Goal: Task Accomplishment & Management: Complete application form

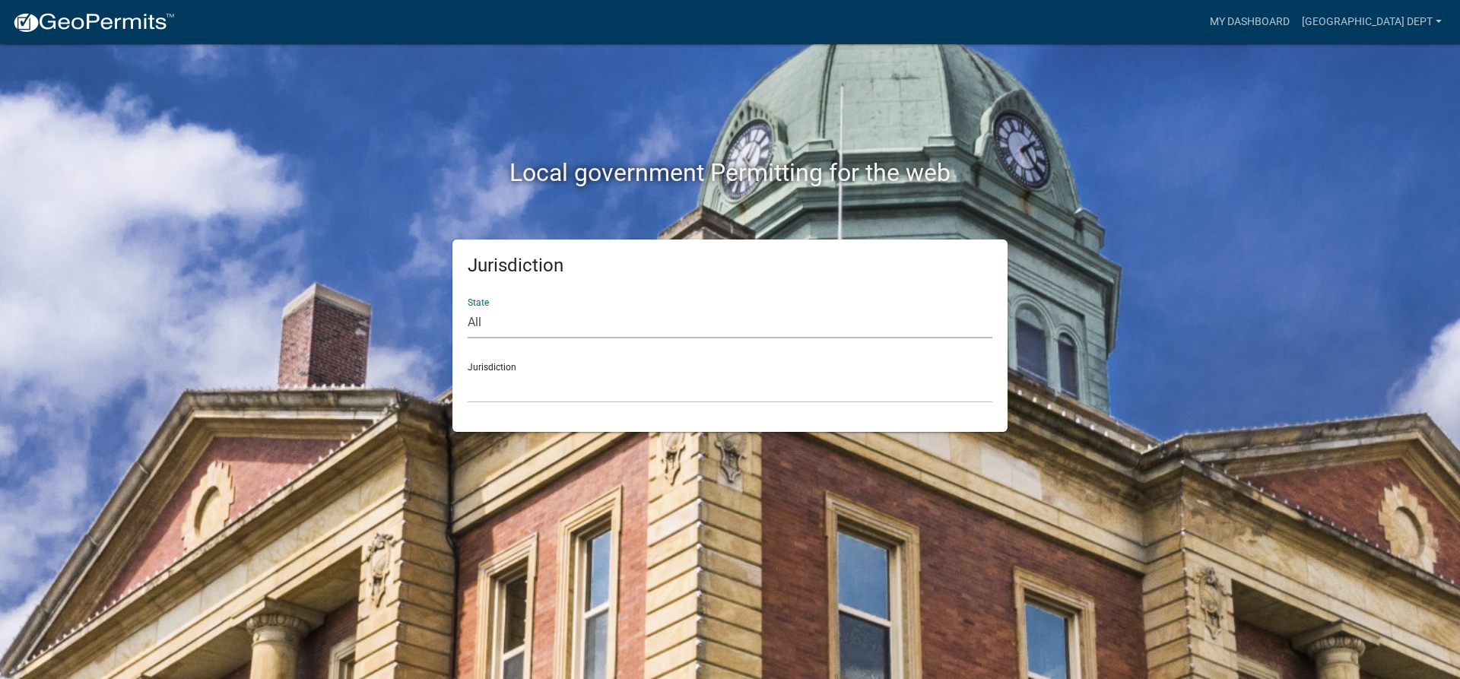
click at [501, 329] on select "All [US_STATE] [US_STATE] [US_STATE] [US_STATE] [US_STATE] [US_STATE] [US_STATE…" at bounding box center [730, 322] width 525 height 31
select select "[US_STATE]"
click at [468, 307] on select "All [US_STATE] [US_STATE] [US_STATE] [US_STATE] [US_STATE] [US_STATE] [US_STATE…" at bounding box center [730, 322] width 525 height 31
click at [502, 379] on select "[GEOGRAPHIC_DATA], [US_STATE] [GEOGRAPHIC_DATA], [US_STATE]" at bounding box center [730, 387] width 525 height 31
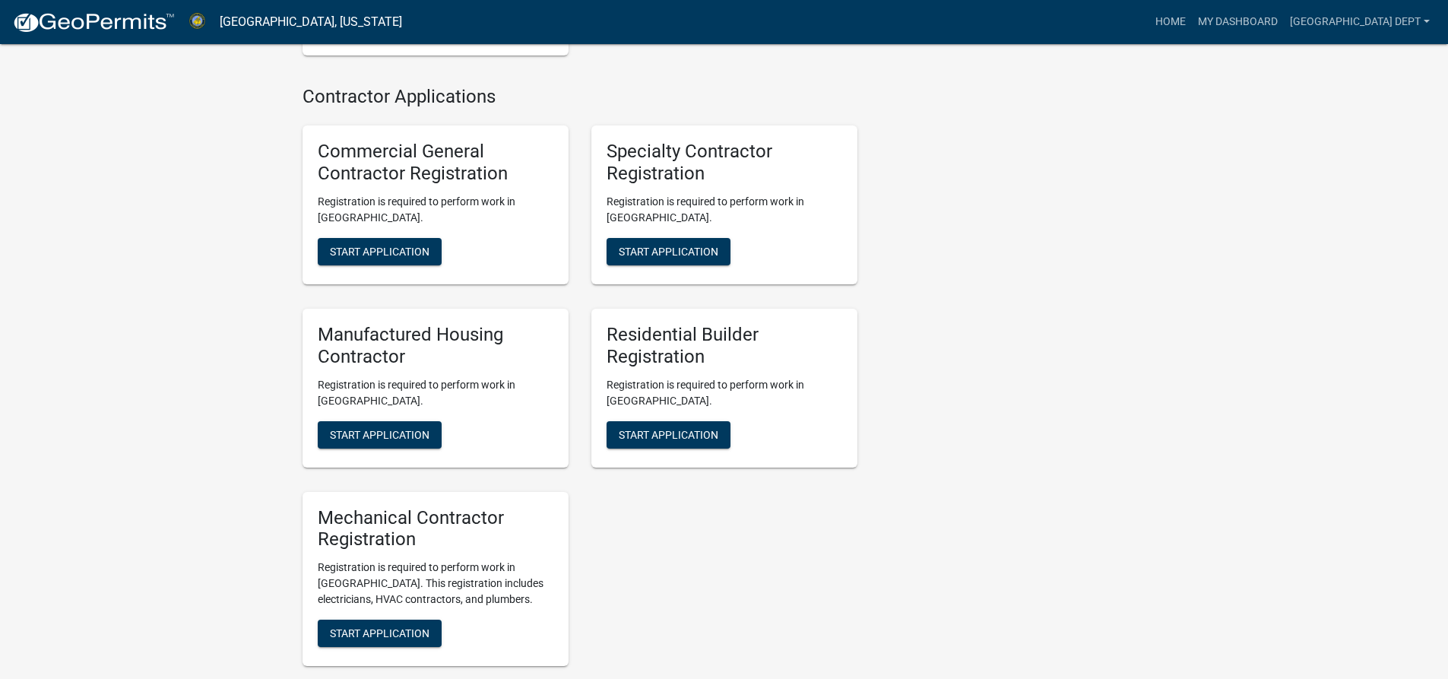
scroll to position [912, 0]
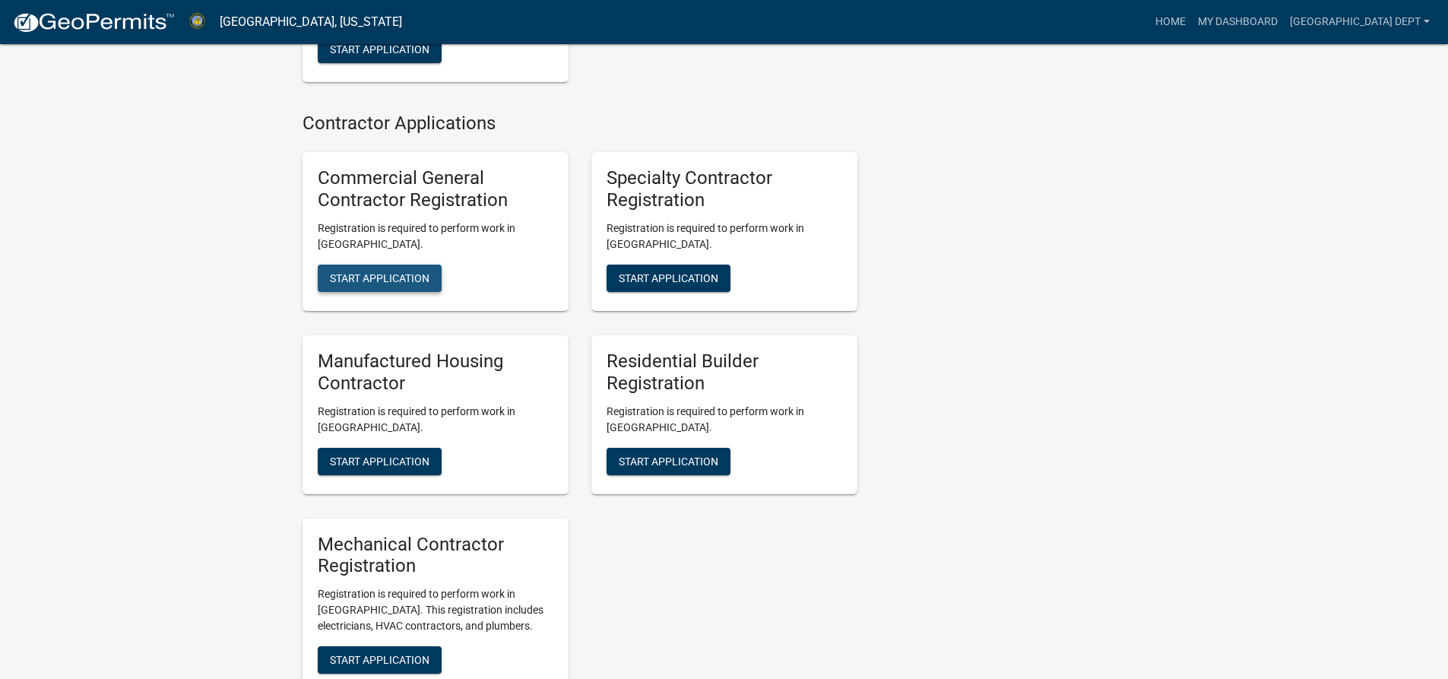
click at [370, 272] on span "Start Application" at bounding box center [380, 278] width 100 height 12
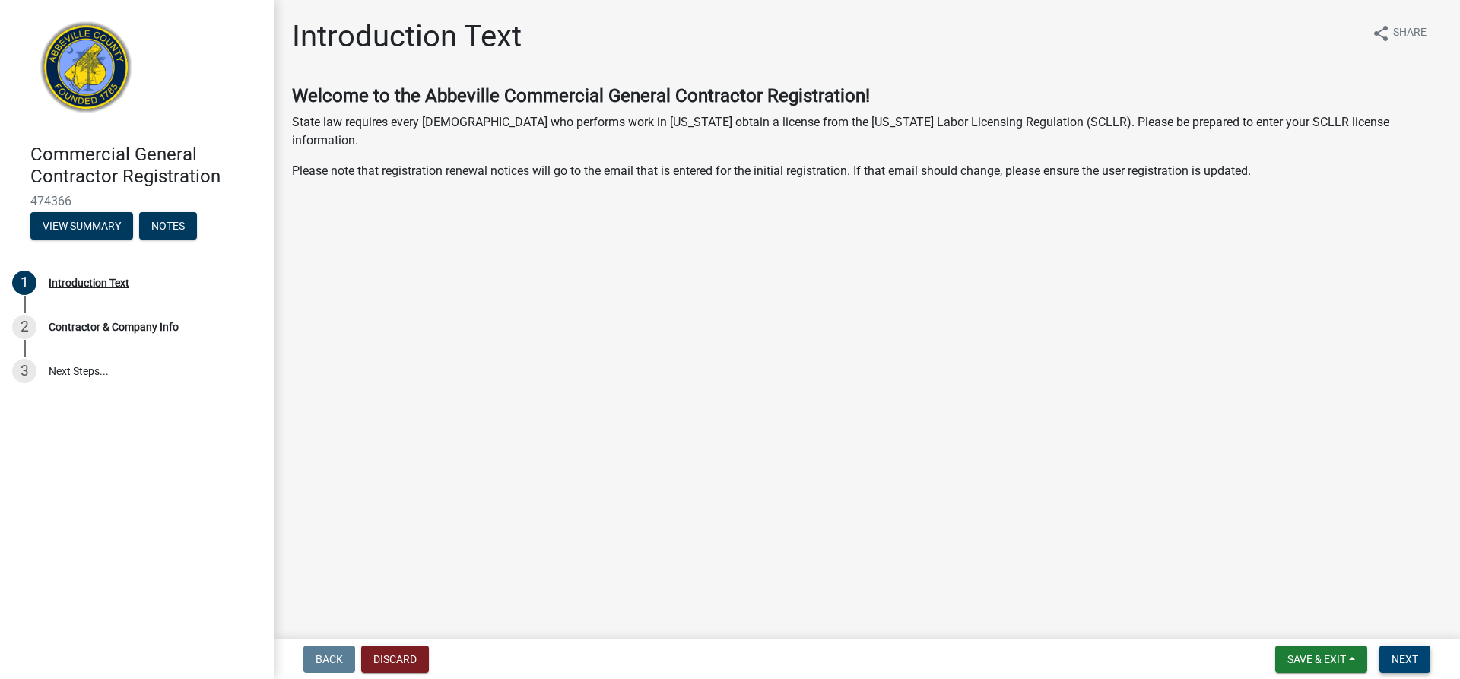
click at [1399, 658] on span "Next" at bounding box center [1404, 659] width 27 height 12
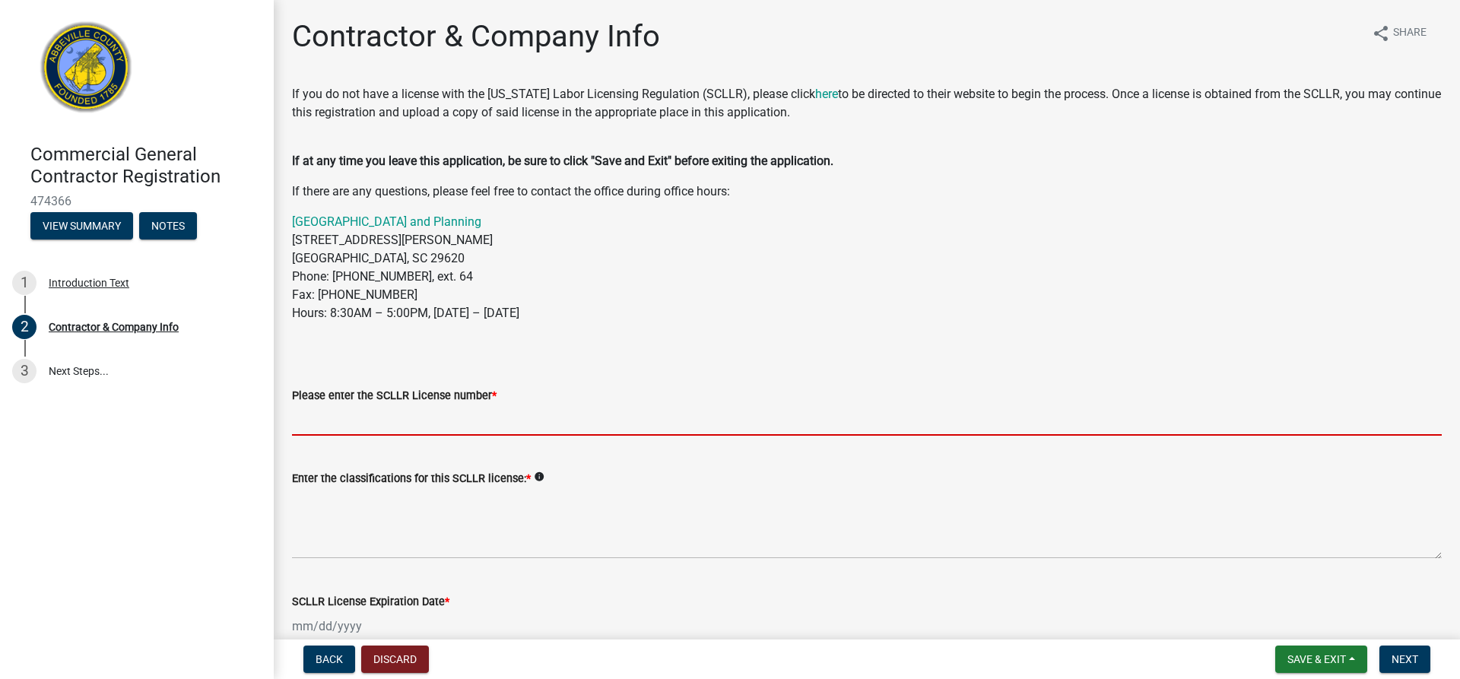
click at [349, 426] on input "Please enter the SCLLR License number *" at bounding box center [867, 420] width 1150 height 31
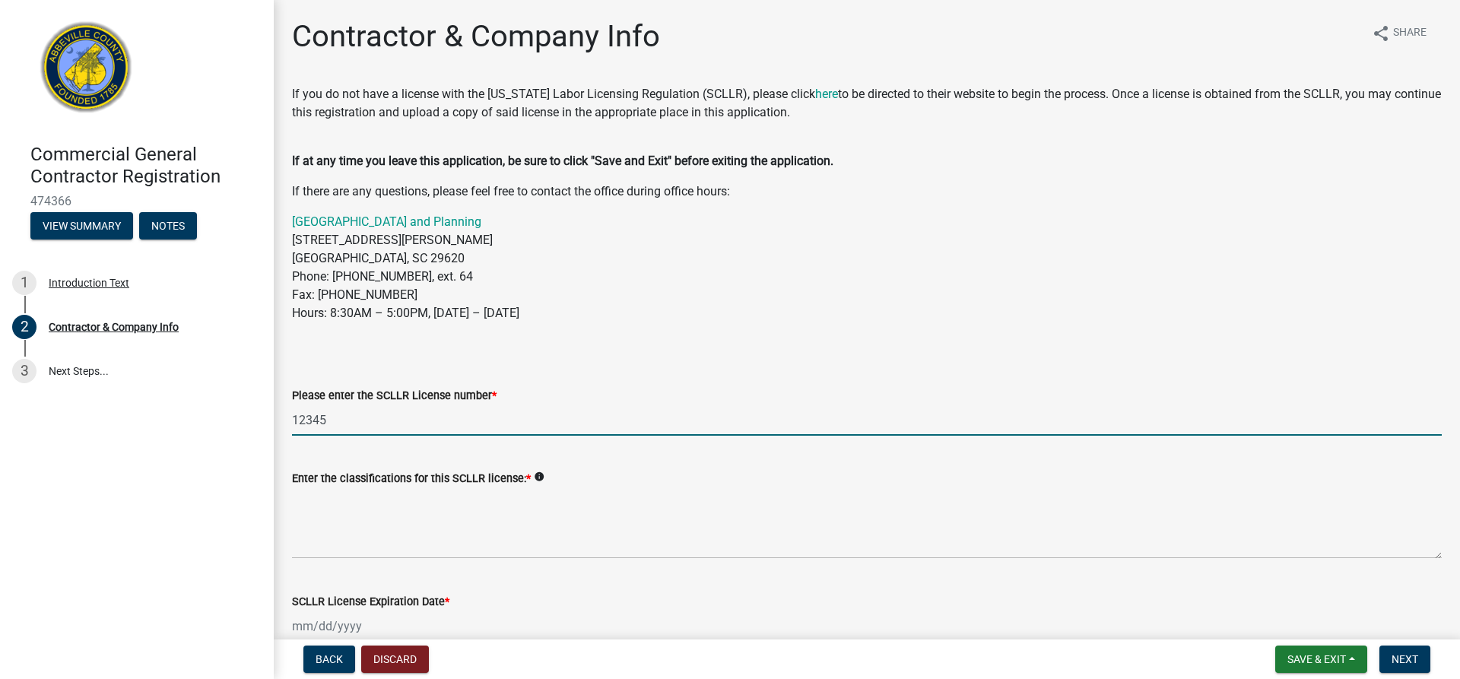
type input "12345"
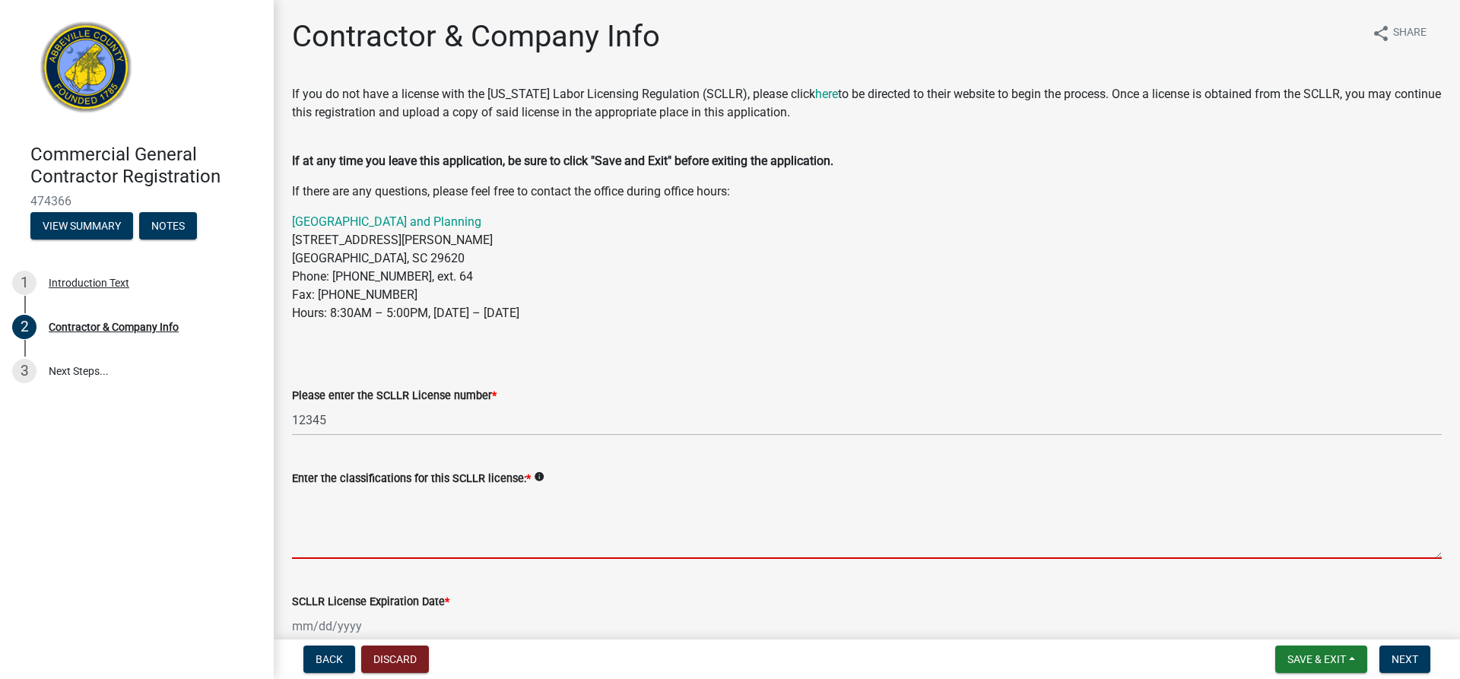
click at [365, 540] on textarea "Enter the classifications for this SCLLR license: *" at bounding box center [867, 522] width 1150 height 71
type textarea "b"
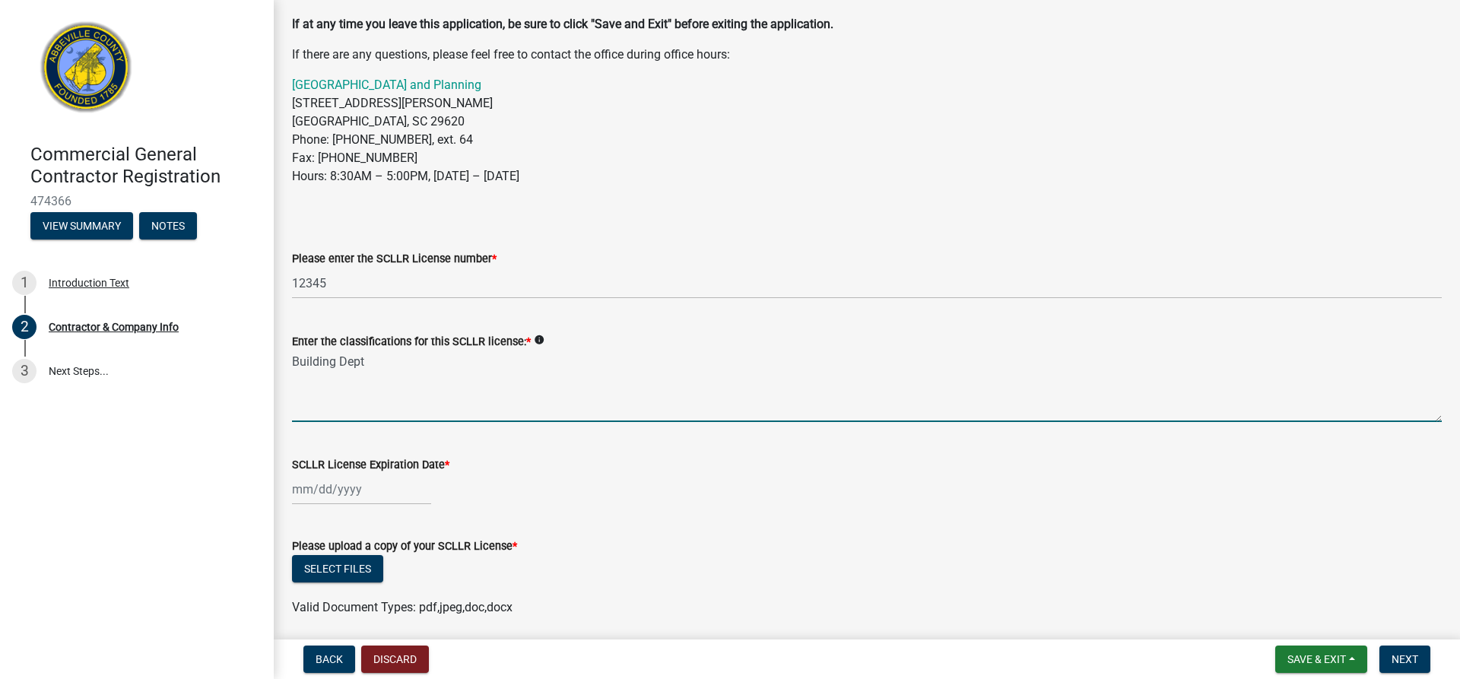
scroll to position [152, 0]
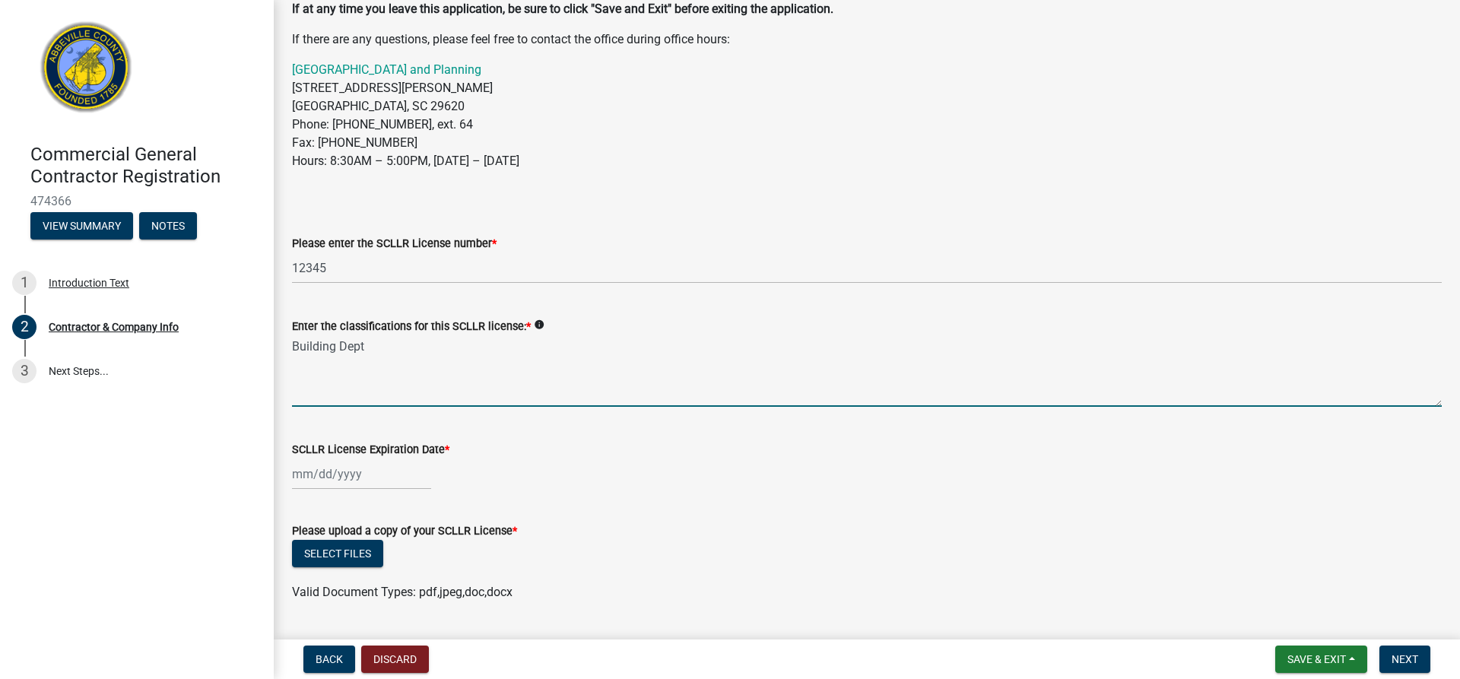
type textarea "Building Dept"
select select "9"
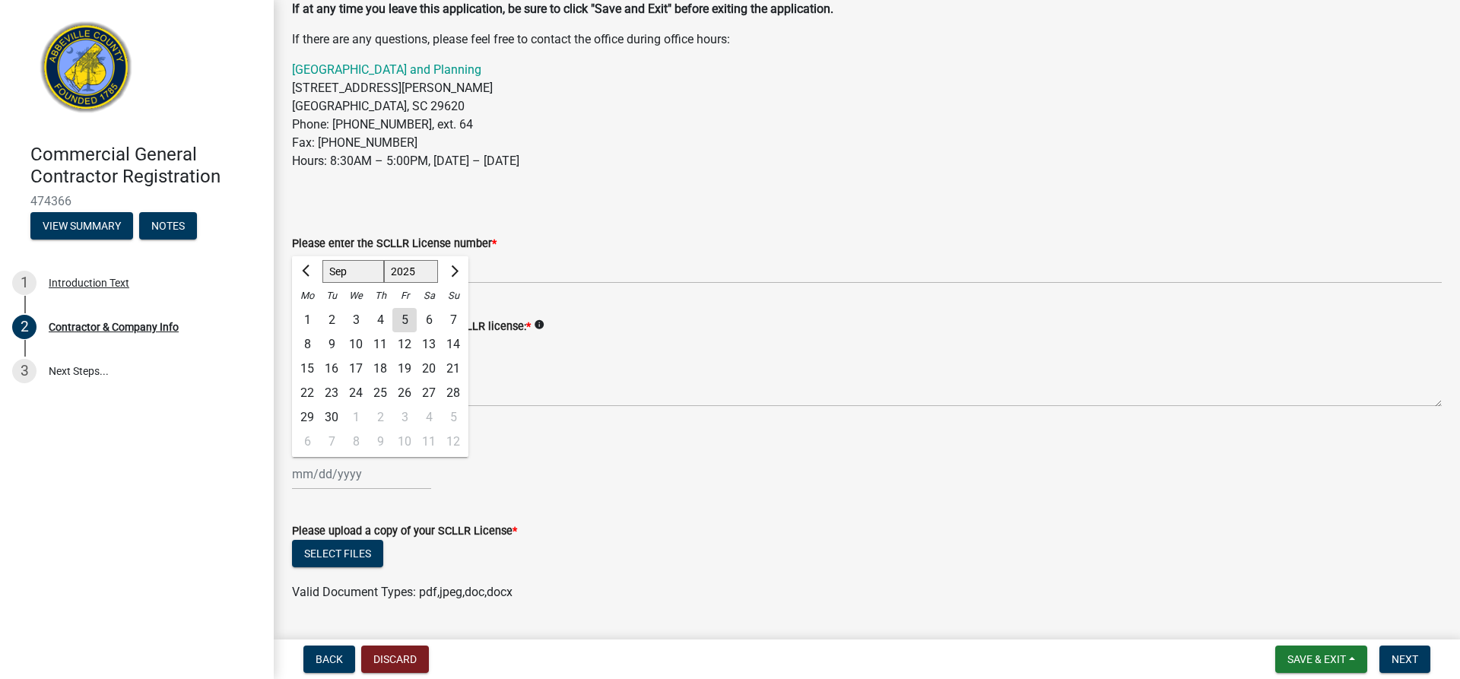
click at [353, 480] on div "[PERSON_NAME] Feb Mar Apr [PERSON_NAME][DATE] Oct Nov [DATE] 1526 1527 1528 152…" at bounding box center [361, 473] width 139 height 31
click at [406, 274] on select "1525 1526 1527 1528 1529 1530 1531 1532 1533 1534 1535 1536 1537 1538 1539 1540…" at bounding box center [411, 271] width 55 height 23
select select "2040"
click at [384, 260] on select "1525 1526 1527 1528 1529 1530 1531 1532 1533 1534 1535 1536 1537 1538 1539 1540…" at bounding box center [411, 271] width 55 height 23
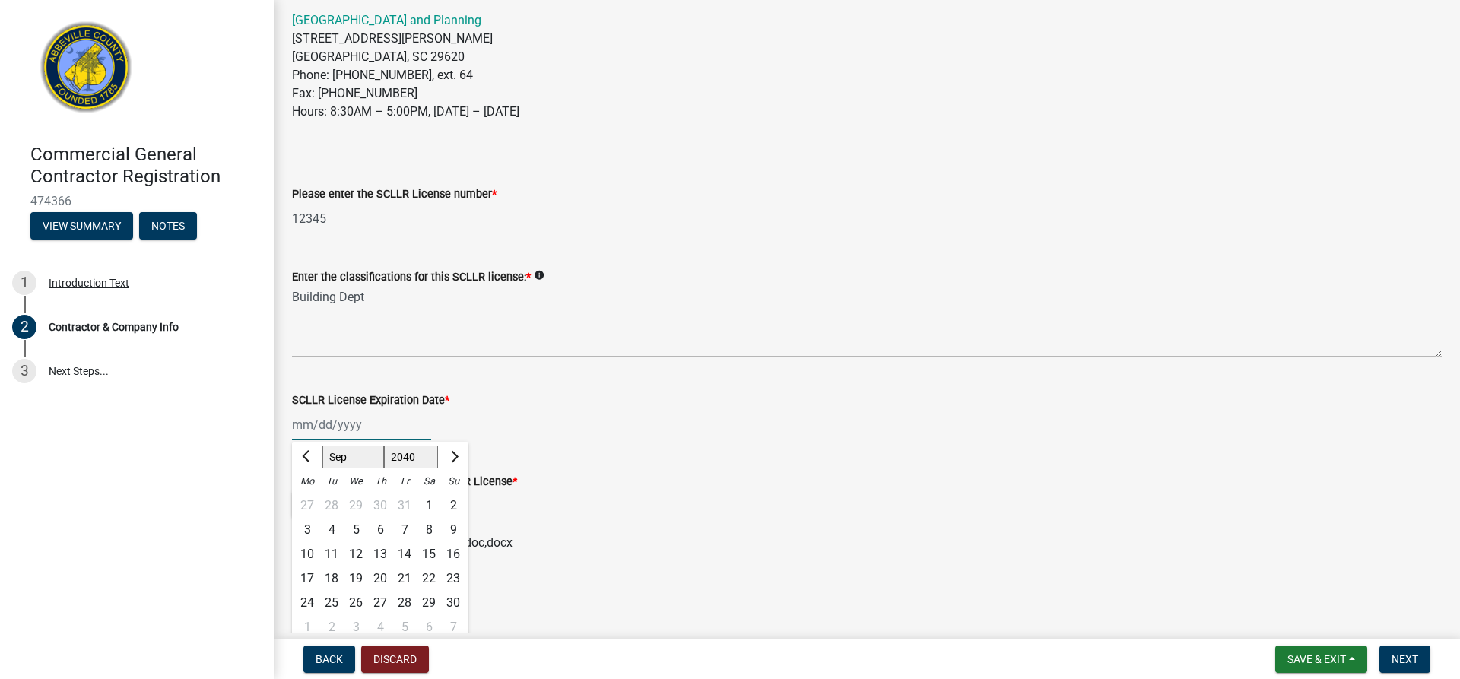
scroll to position [228, 0]
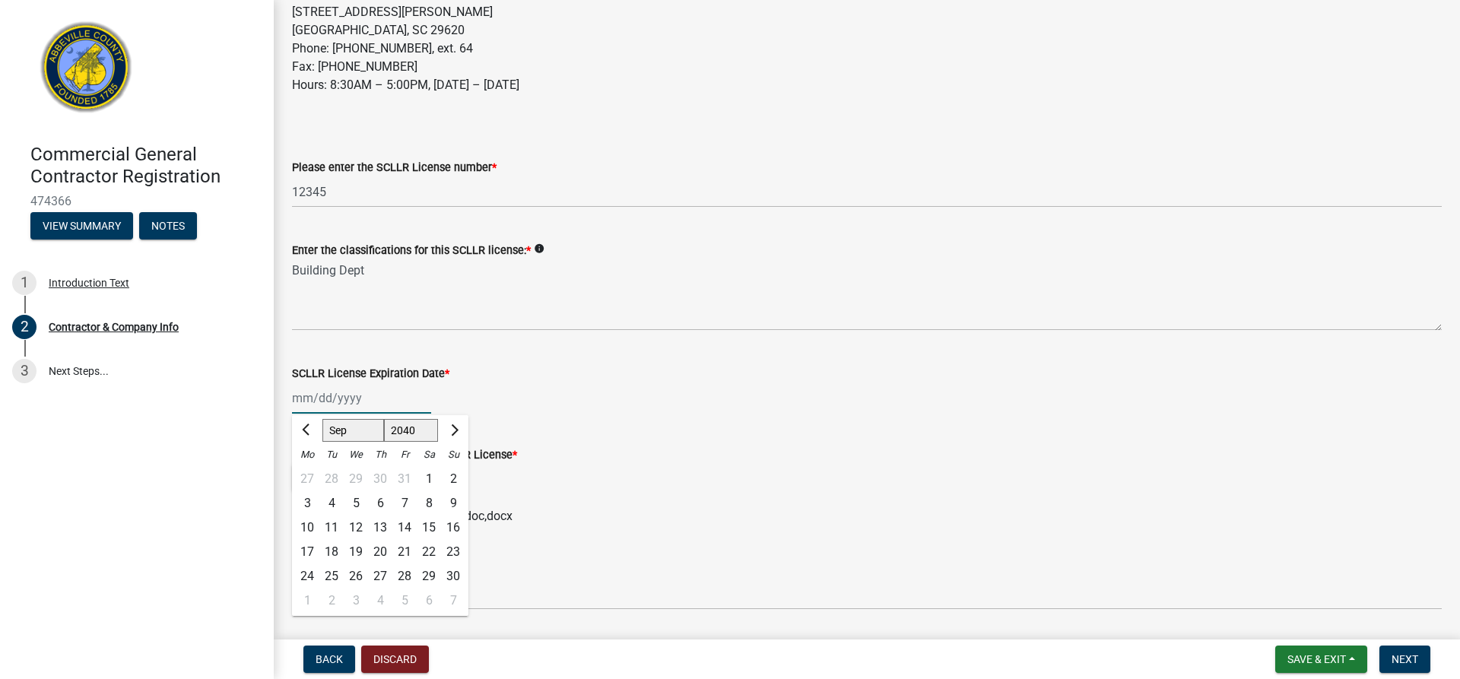
click at [453, 576] on div "30" at bounding box center [453, 576] width 24 height 24
type input "[DATE]"
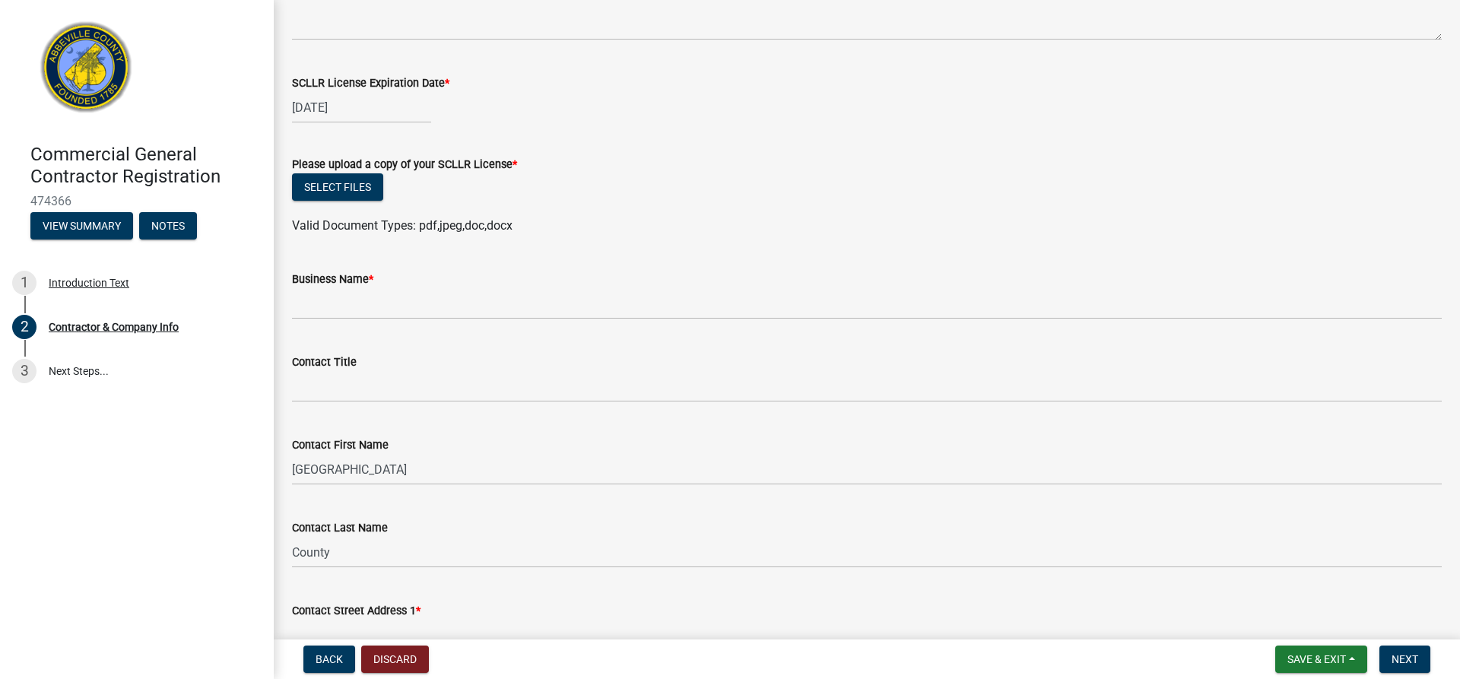
scroll to position [532, 0]
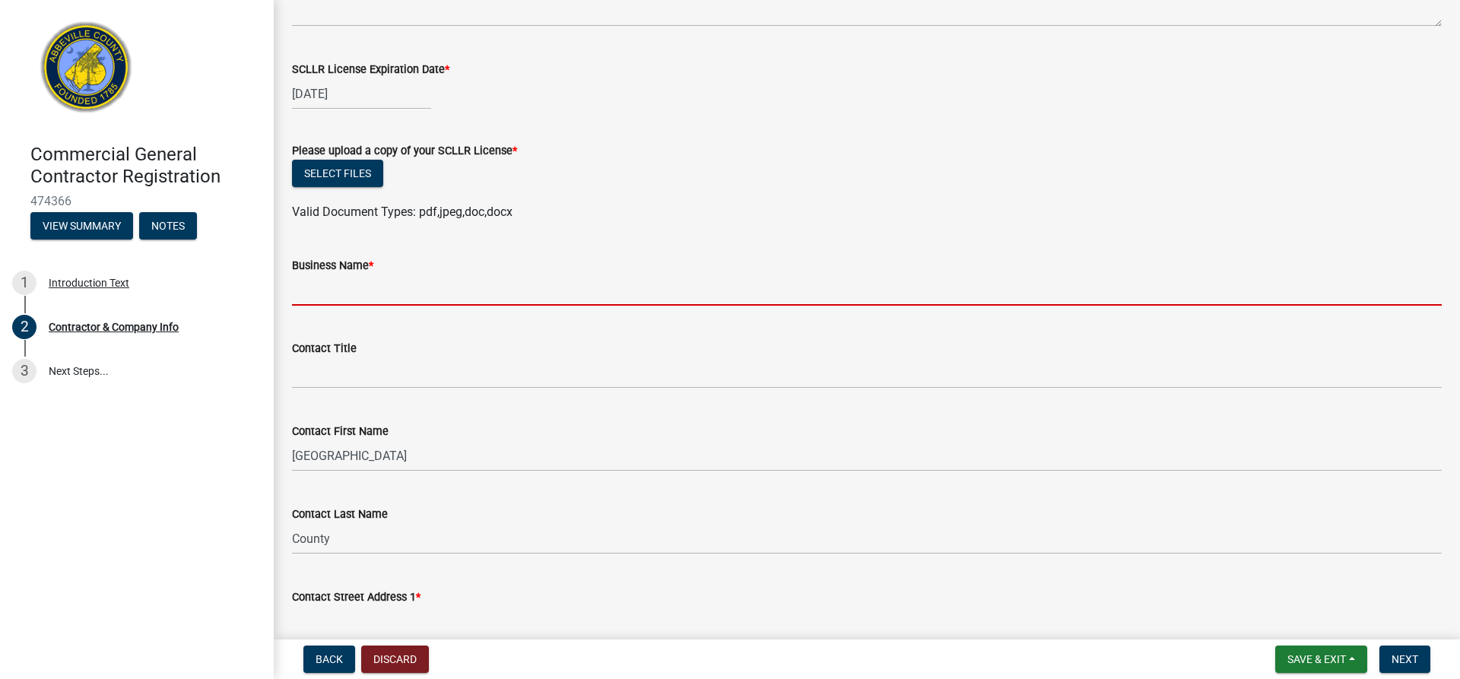
click at [351, 293] on input "Business Name *" at bounding box center [867, 289] width 1150 height 31
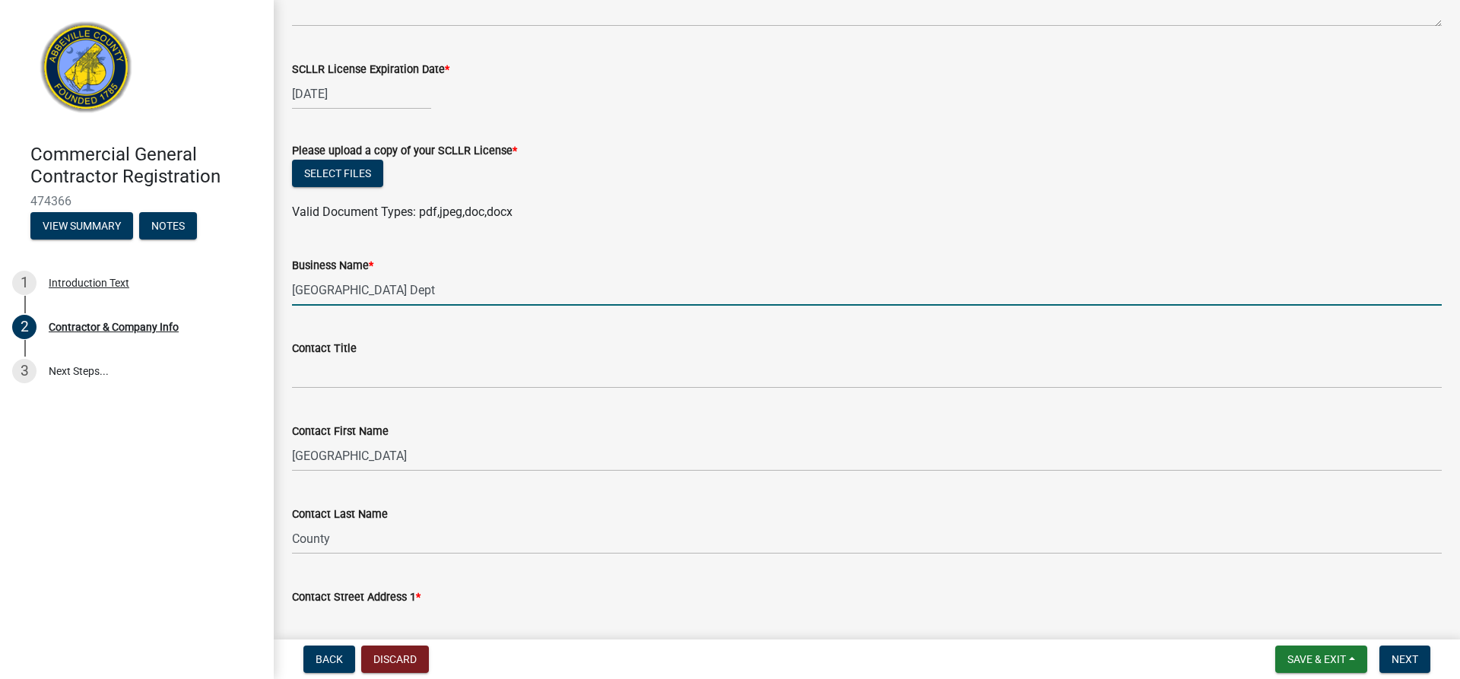
type input "[GEOGRAPHIC_DATA] Dept"
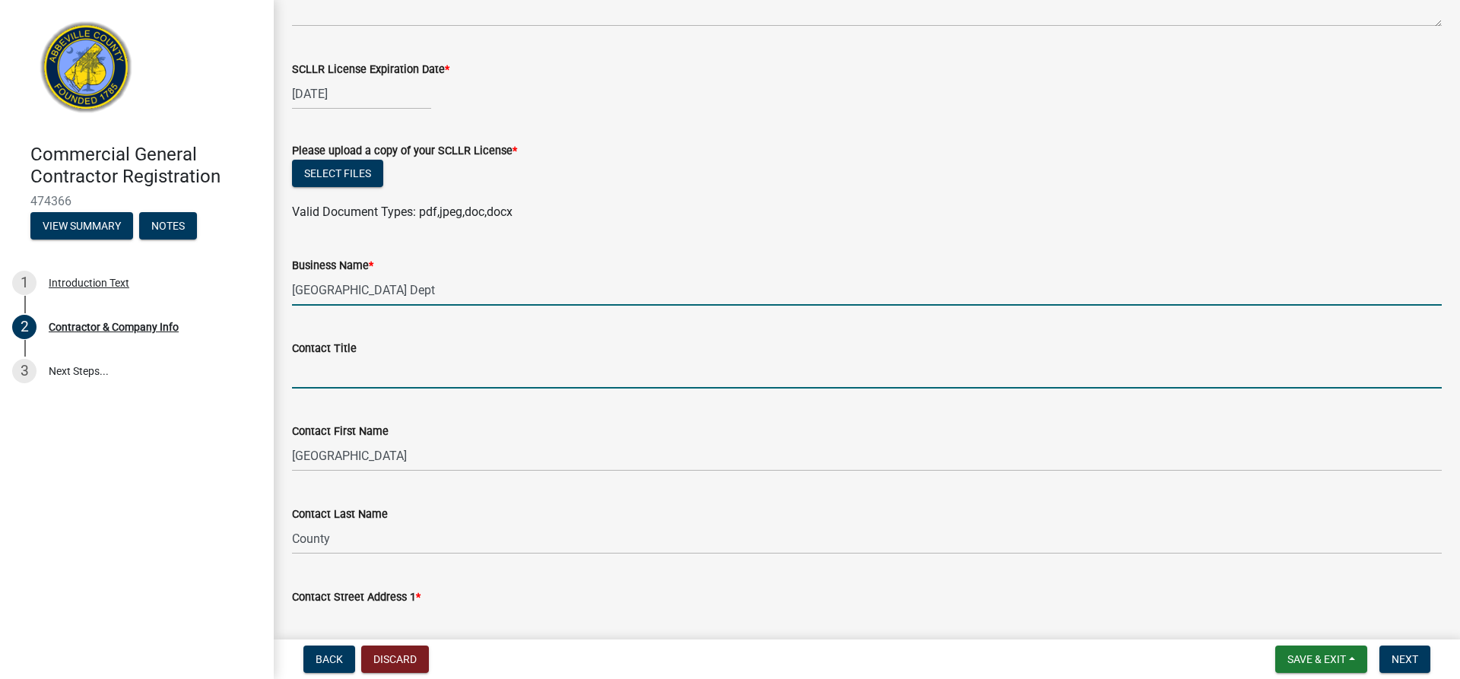
drag, startPoint x: 340, startPoint y: 382, endPoint x: 366, endPoint y: 377, distance: 27.1
click at [340, 382] on input "Contact Title" at bounding box center [867, 372] width 1150 height 31
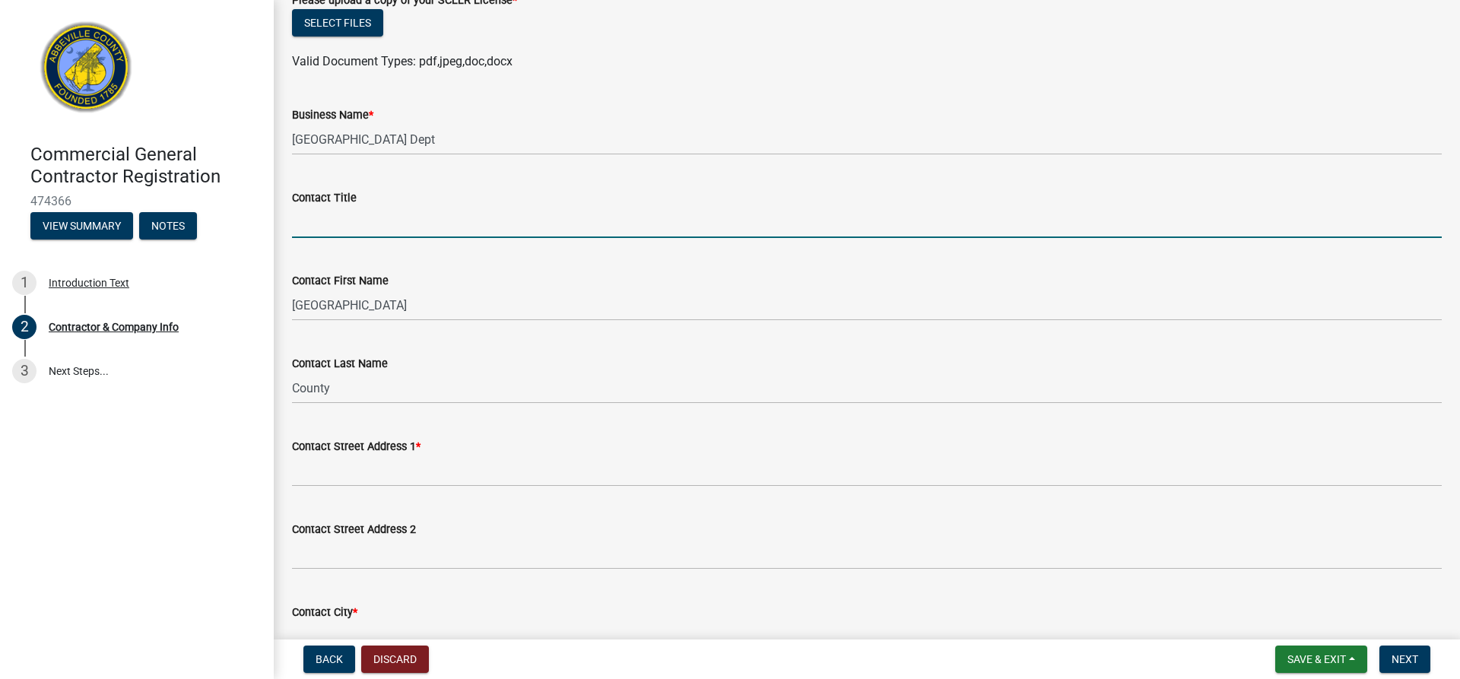
scroll to position [684, 0]
type input "Building Official"
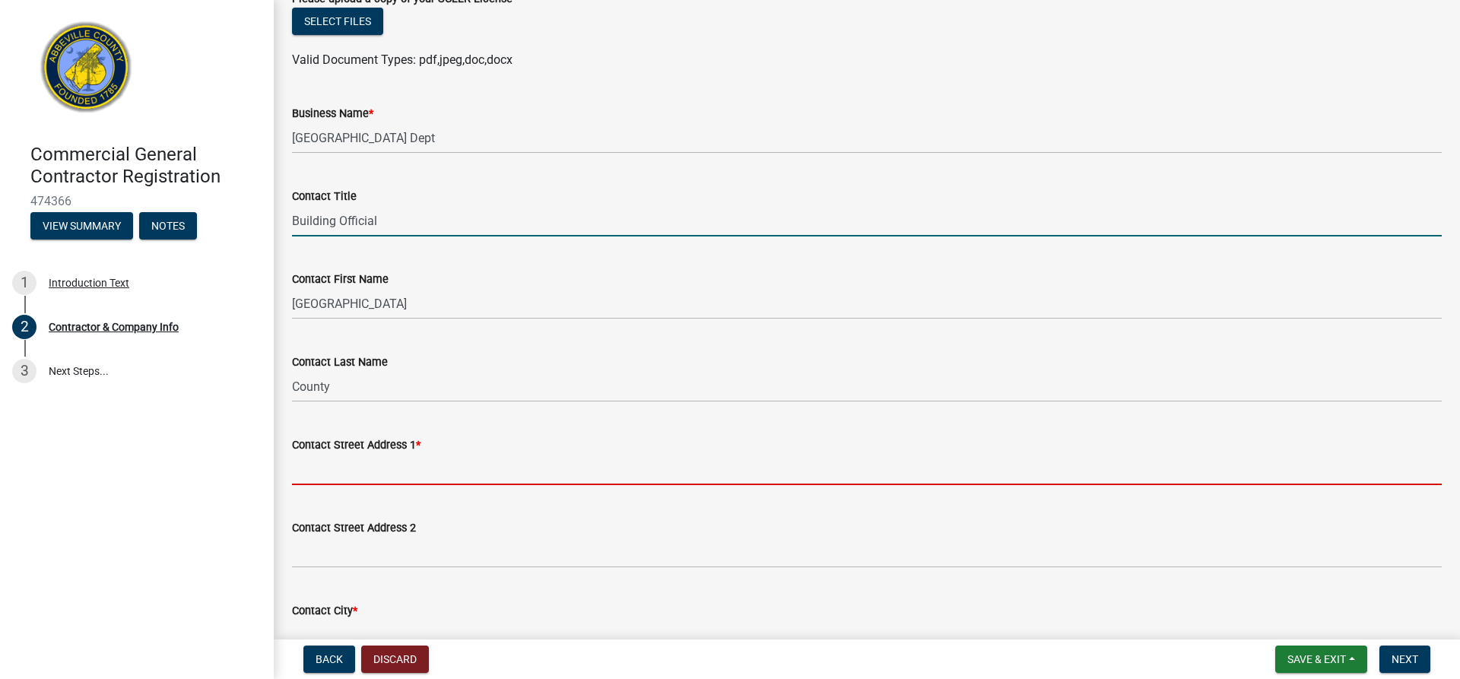
click at [420, 474] on input "Contact Street Address 1 *" at bounding box center [867, 469] width 1150 height 31
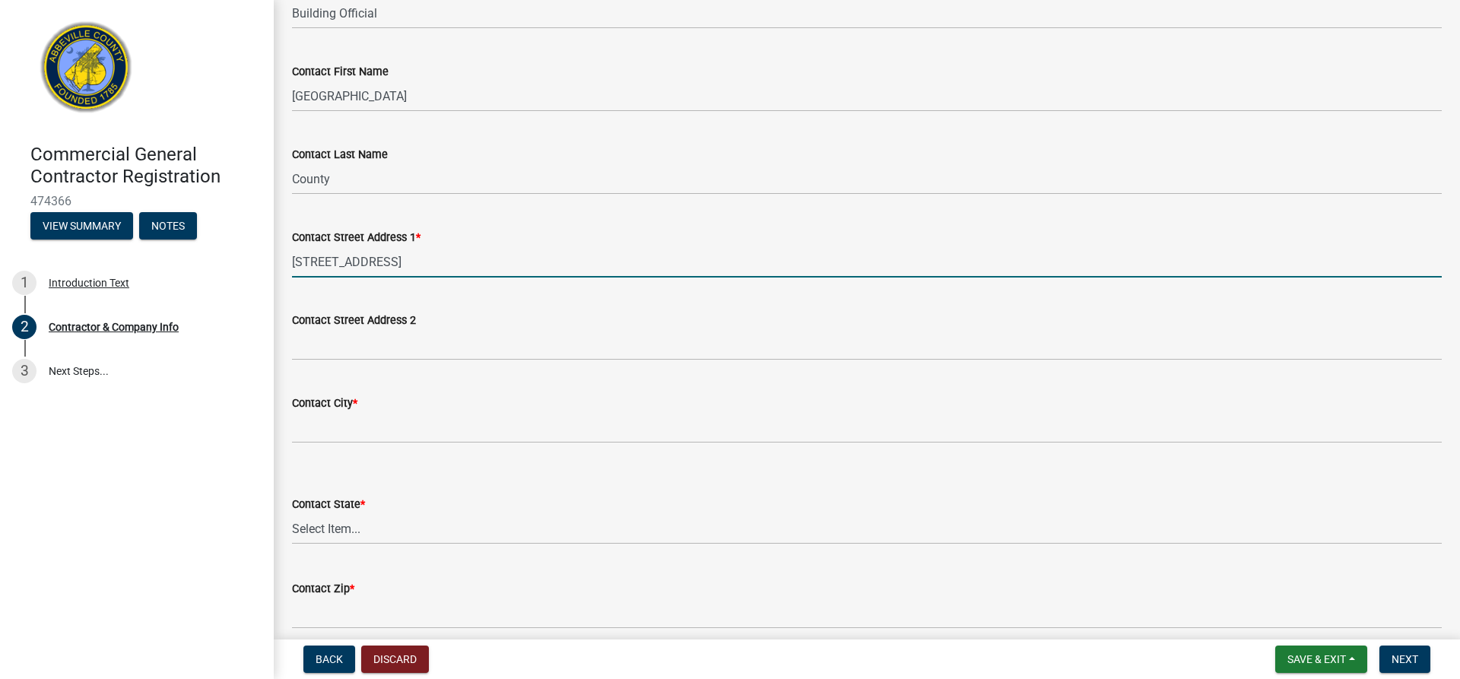
scroll to position [912, 0]
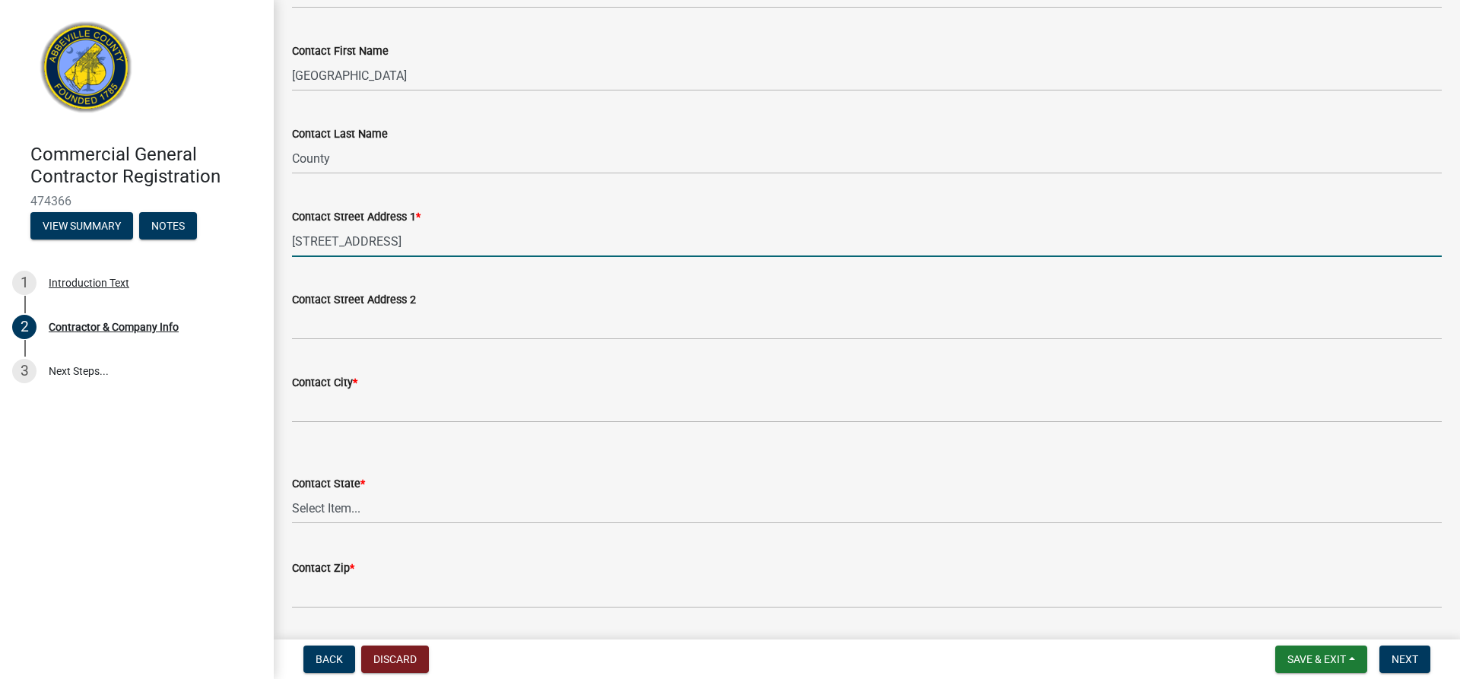
type input "[STREET_ADDRESS]"
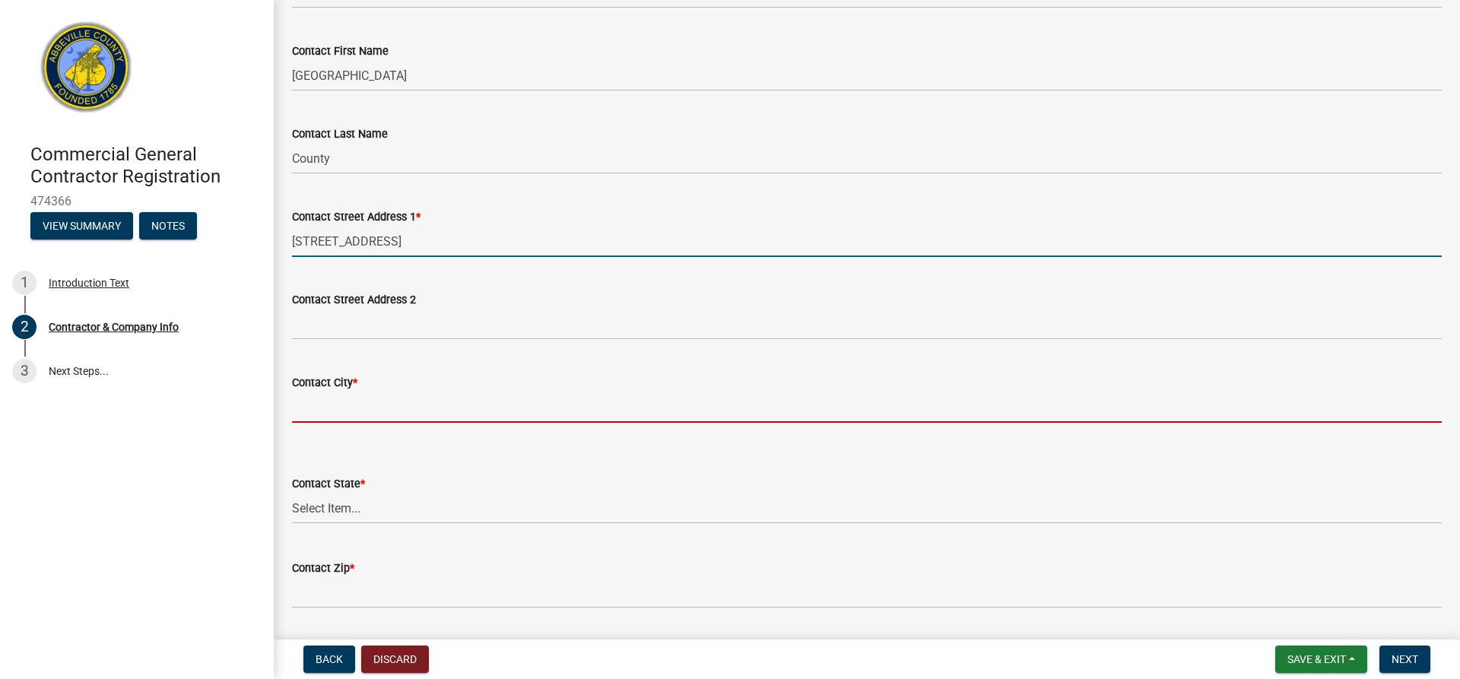
click at [339, 405] on input "Contact City *" at bounding box center [867, 407] width 1150 height 31
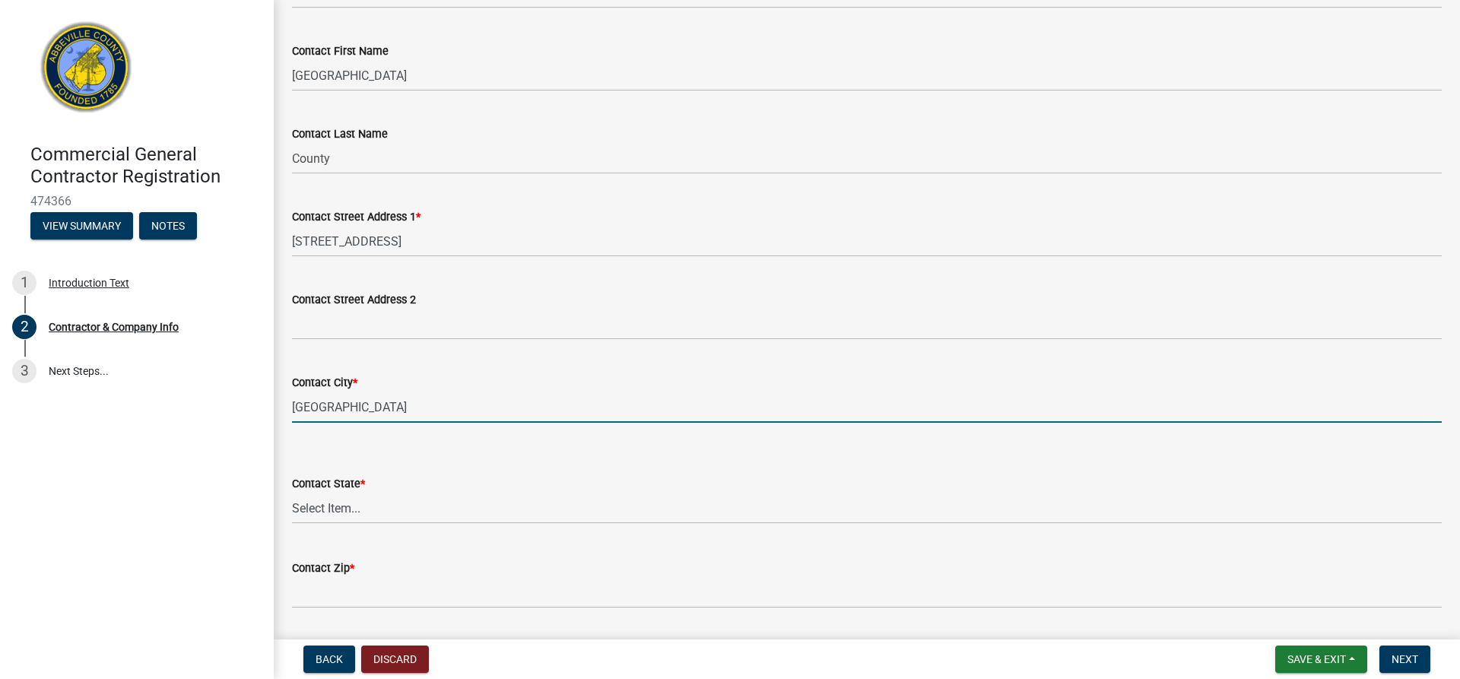
type input "[GEOGRAPHIC_DATA]"
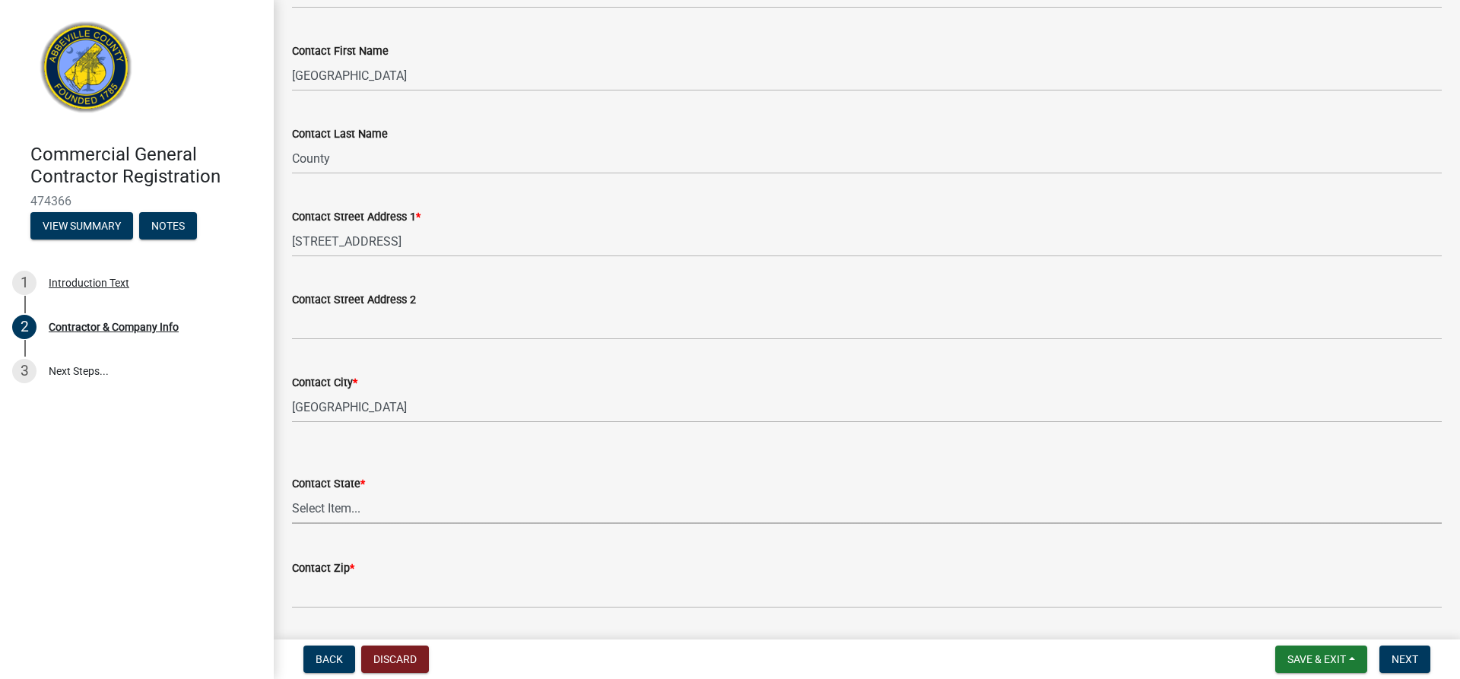
click at [358, 503] on select "Select Item... [US_STATE] [US_STATE] [US_STATE] [US_STATE] [US_STATE] [US_STATE…" at bounding box center [867, 508] width 1150 height 31
select select "SC"
click at [292, 493] on select "Select Item... [US_STATE] [US_STATE] [US_STATE] [US_STATE] [US_STATE] [US_STATE…" at bounding box center [867, 508] width 1150 height 31
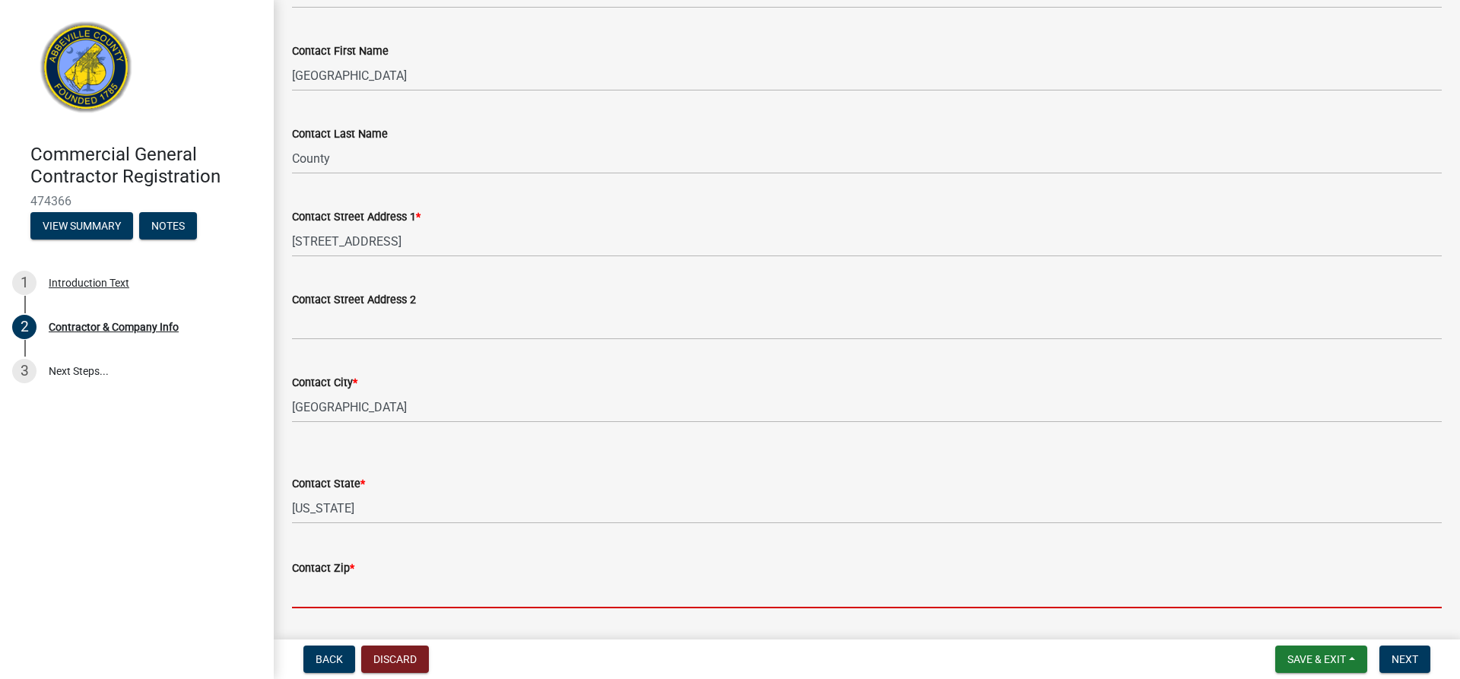
click at [379, 589] on input "Contact Zip *" at bounding box center [867, 592] width 1150 height 31
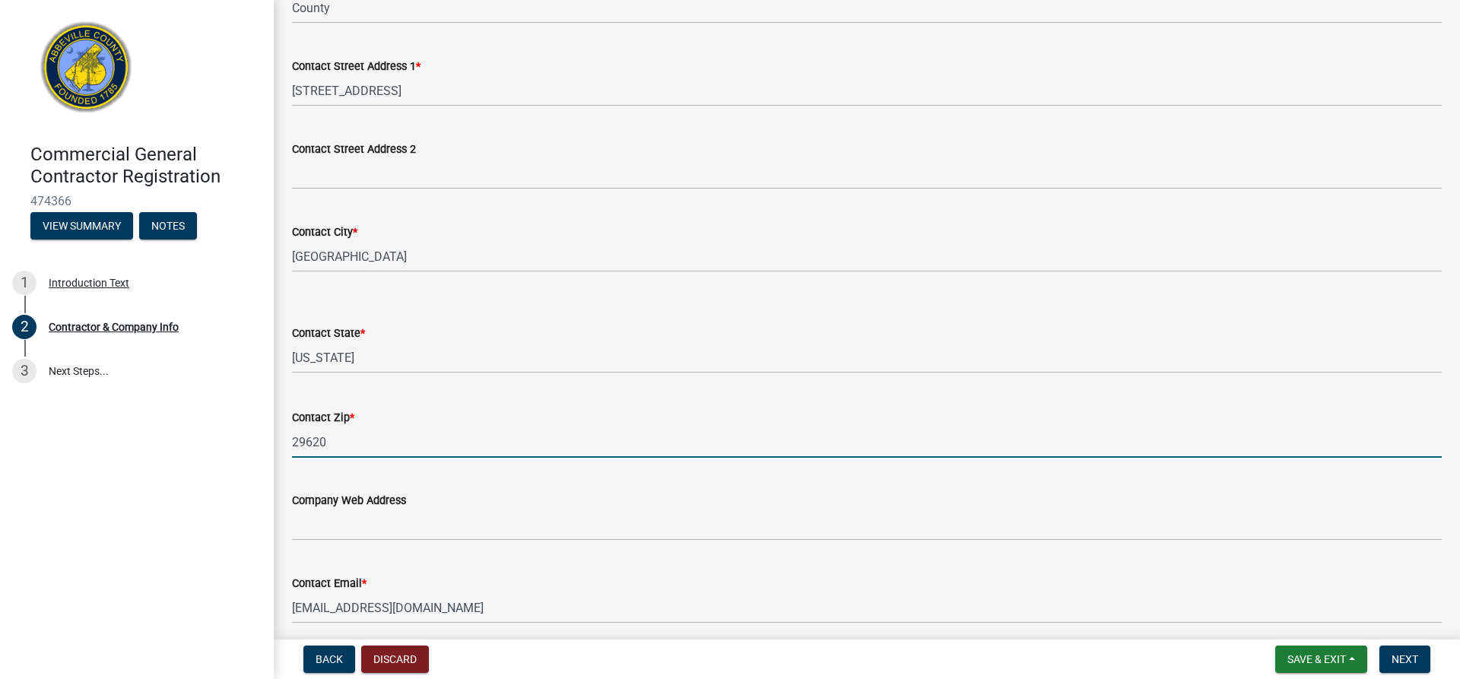
scroll to position [1217, 0]
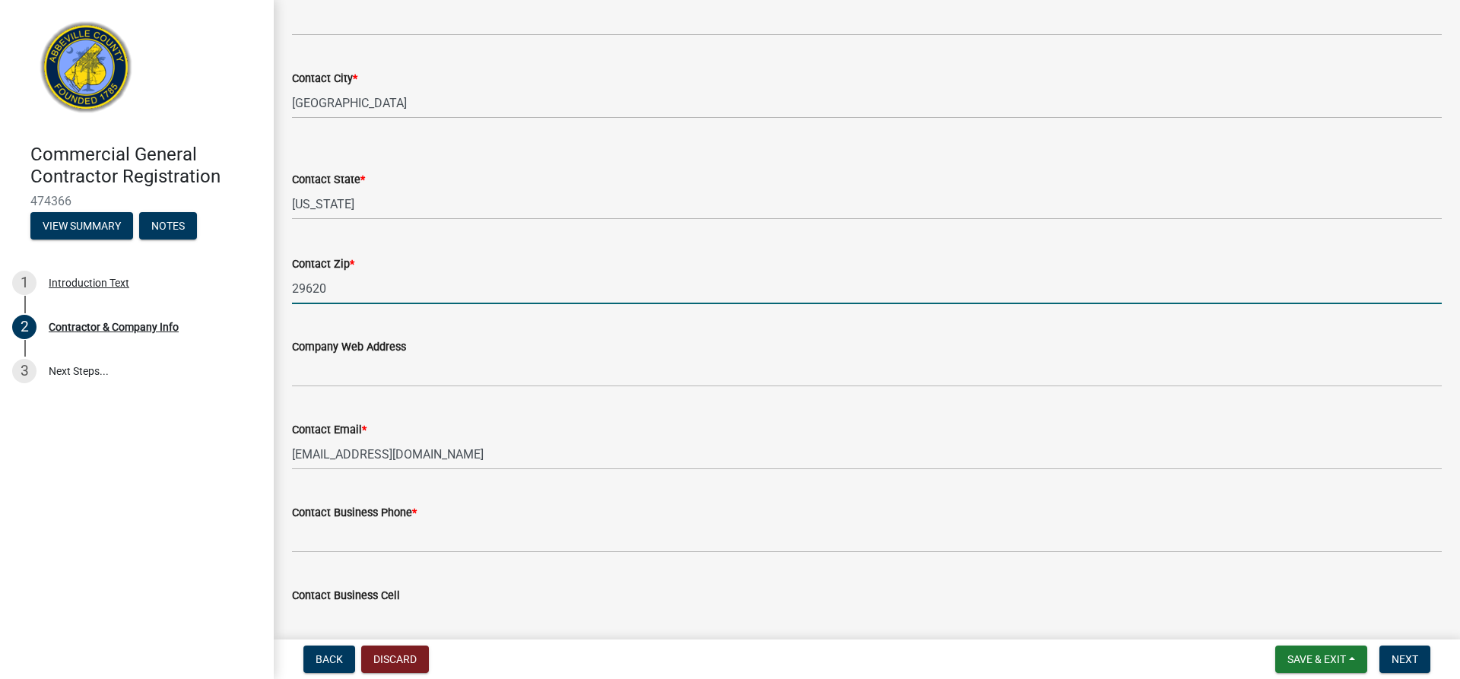
type input "29620"
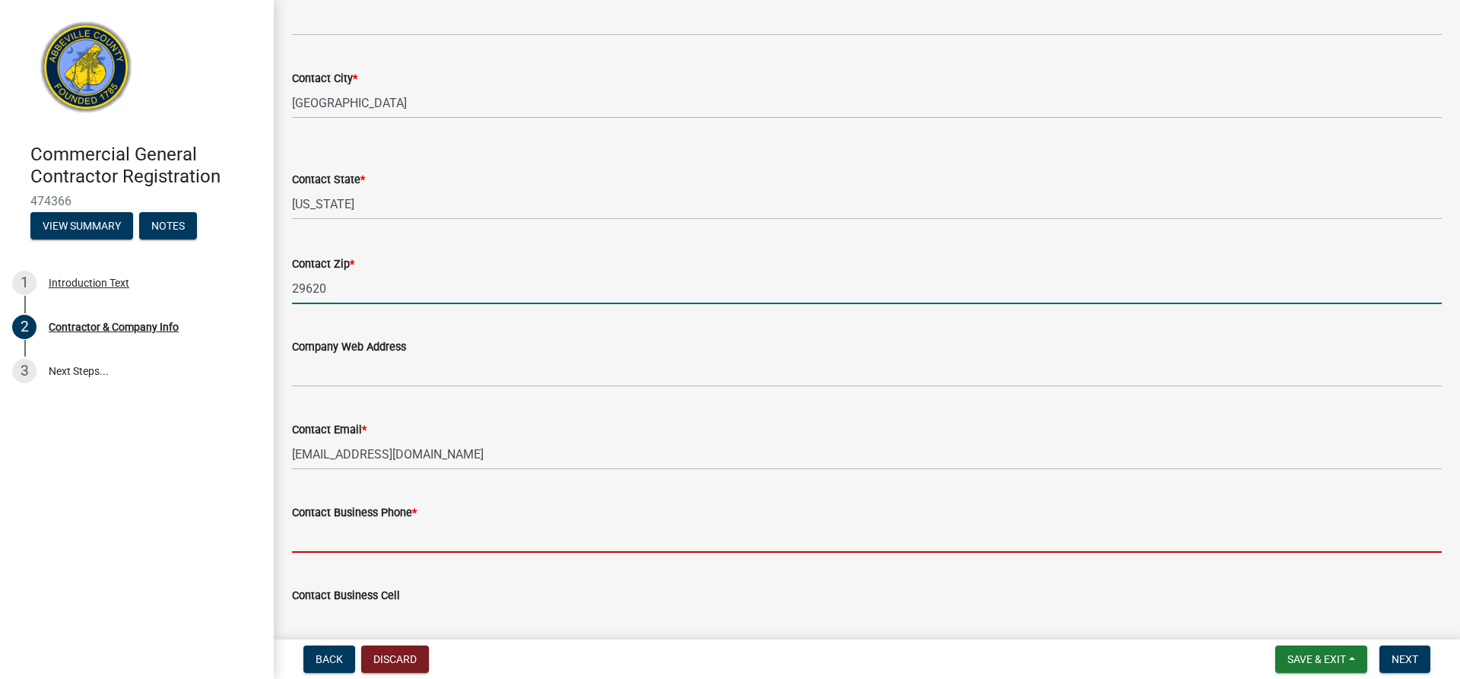
click at [356, 535] on input "Contact Business Phone *" at bounding box center [867, 537] width 1150 height 31
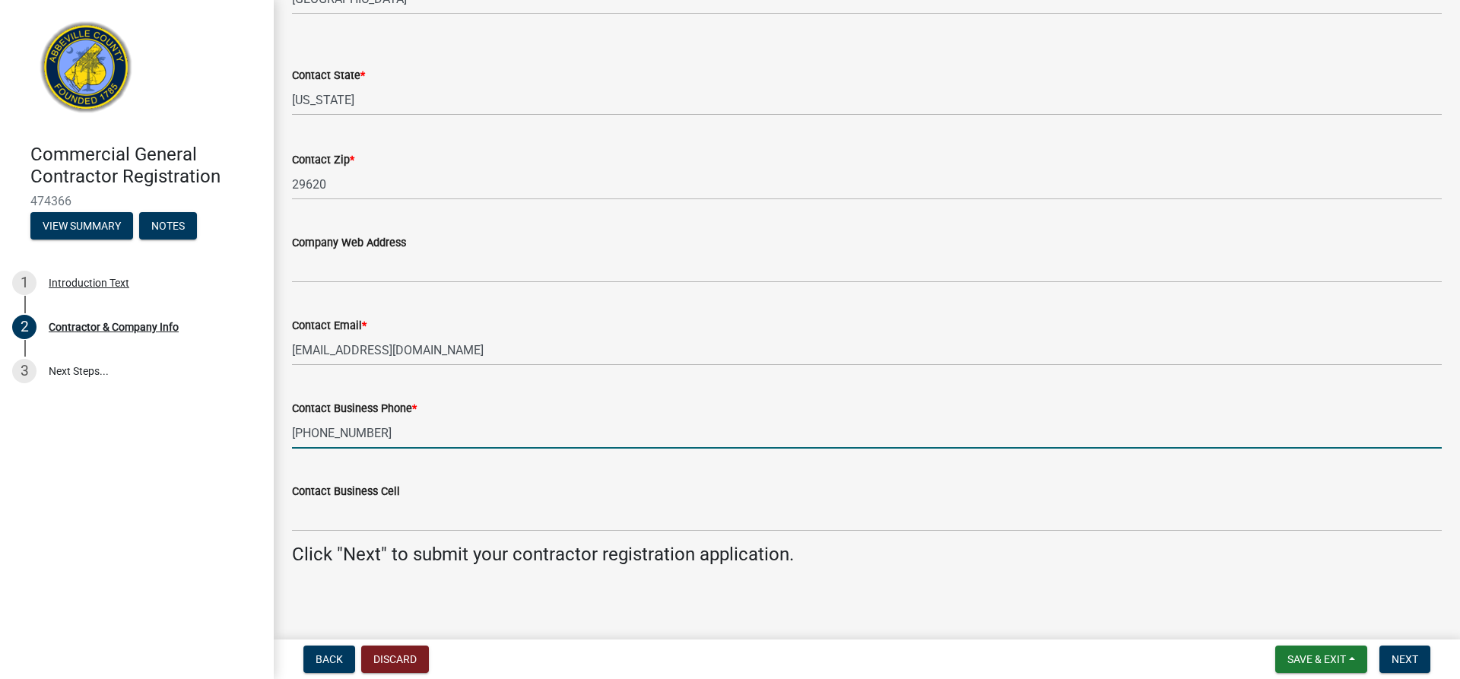
scroll to position [1325, 0]
type input "[PHONE_NUMBER]"
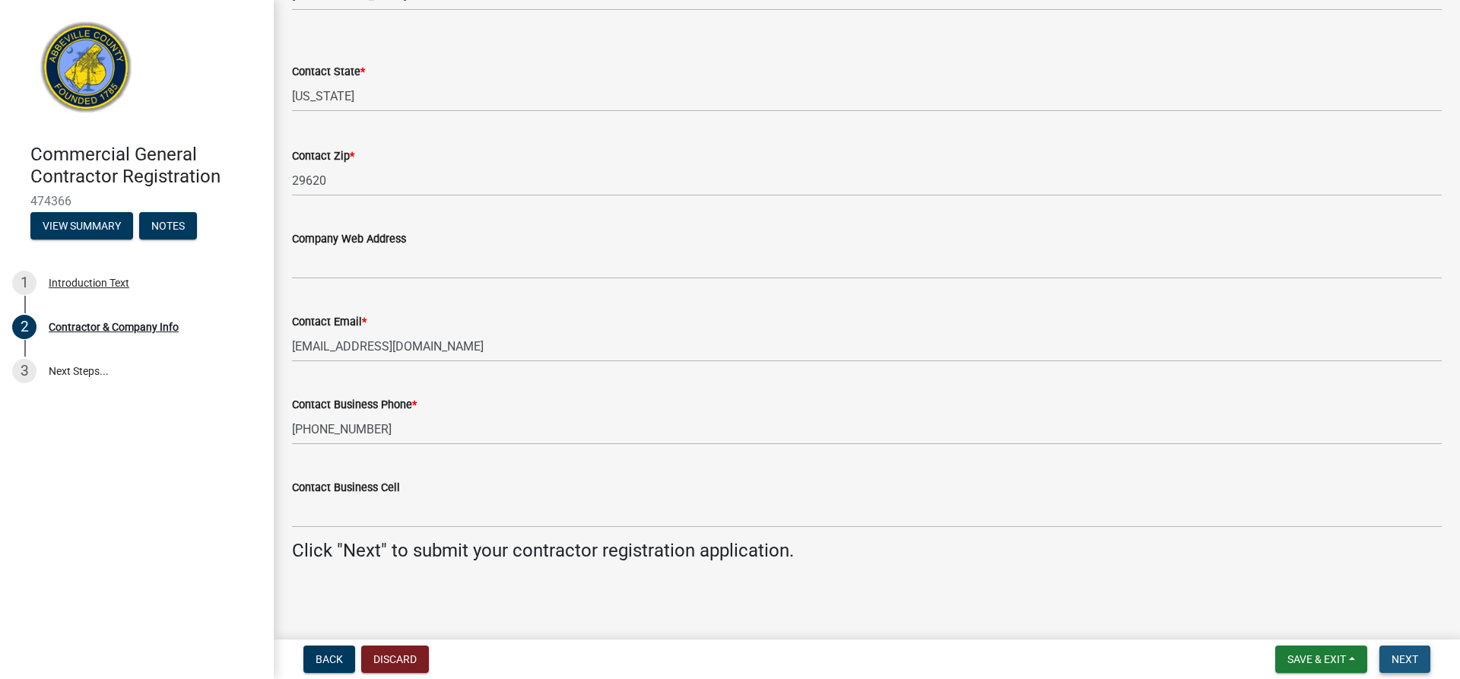
click at [1408, 652] on button "Next" at bounding box center [1404, 659] width 51 height 27
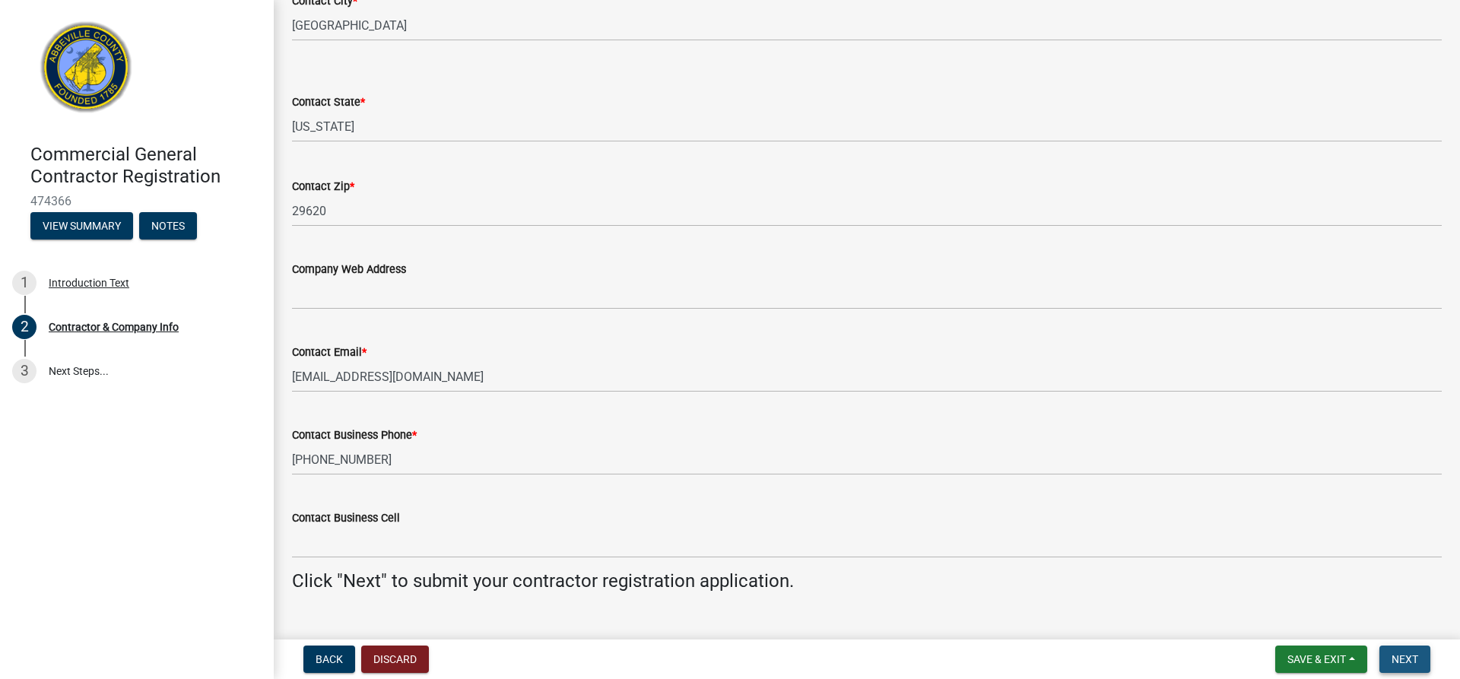
scroll to position [1355, 0]
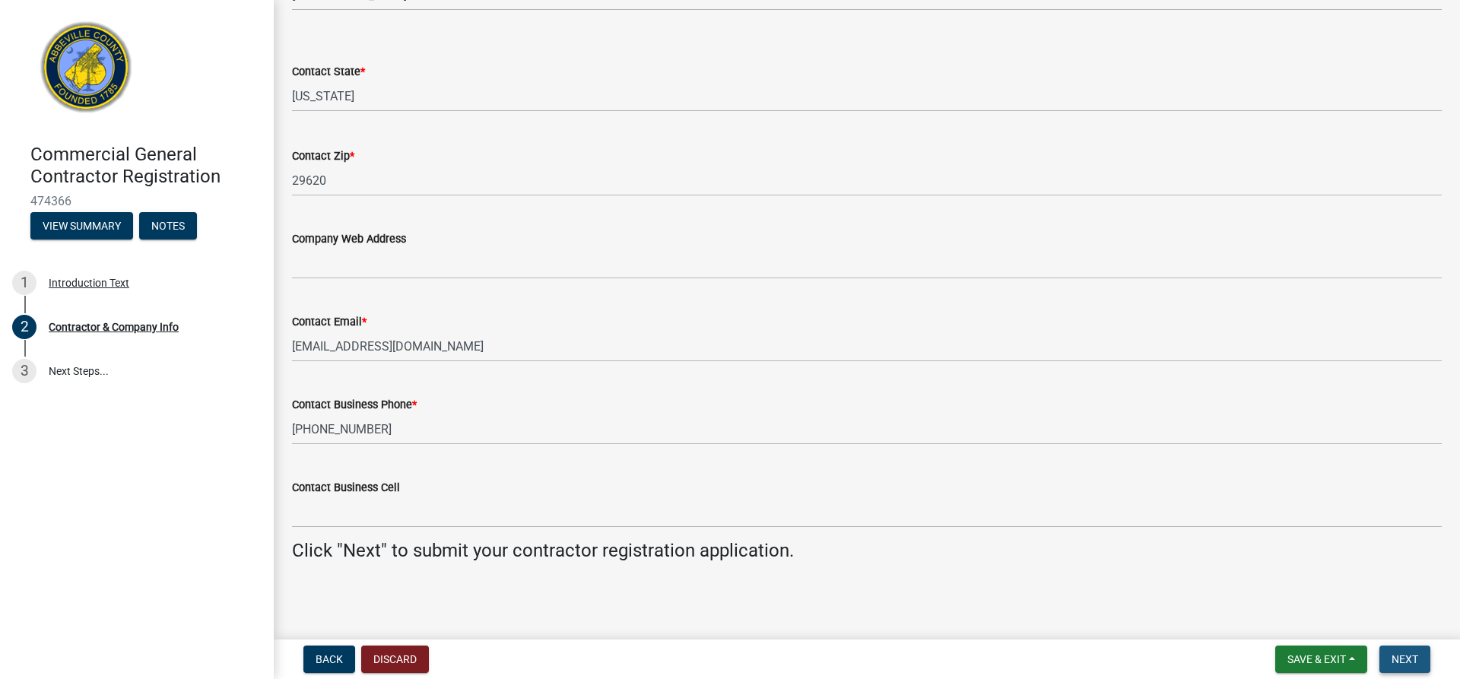
click at [1395, 658] on span "Next" at bounding box center [1404, 659] width 27 height 12
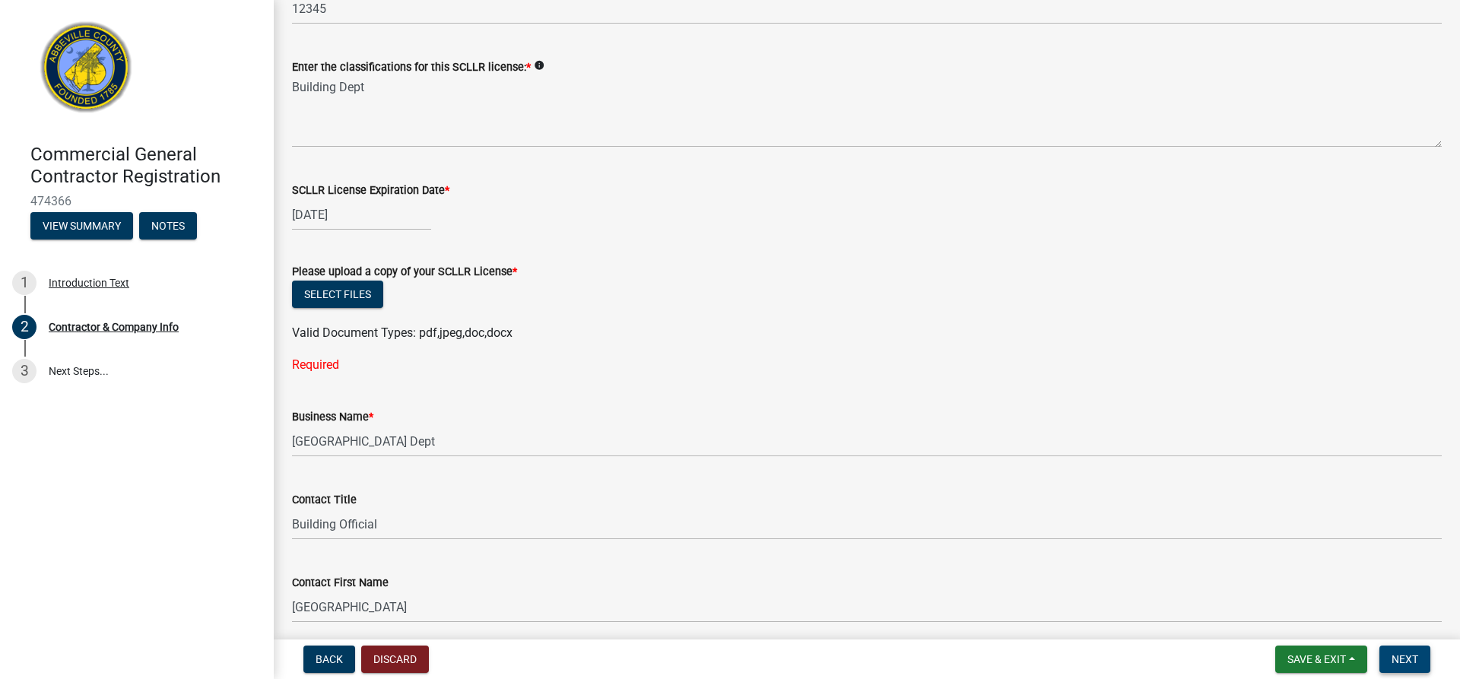
scroll to position [395, 0]
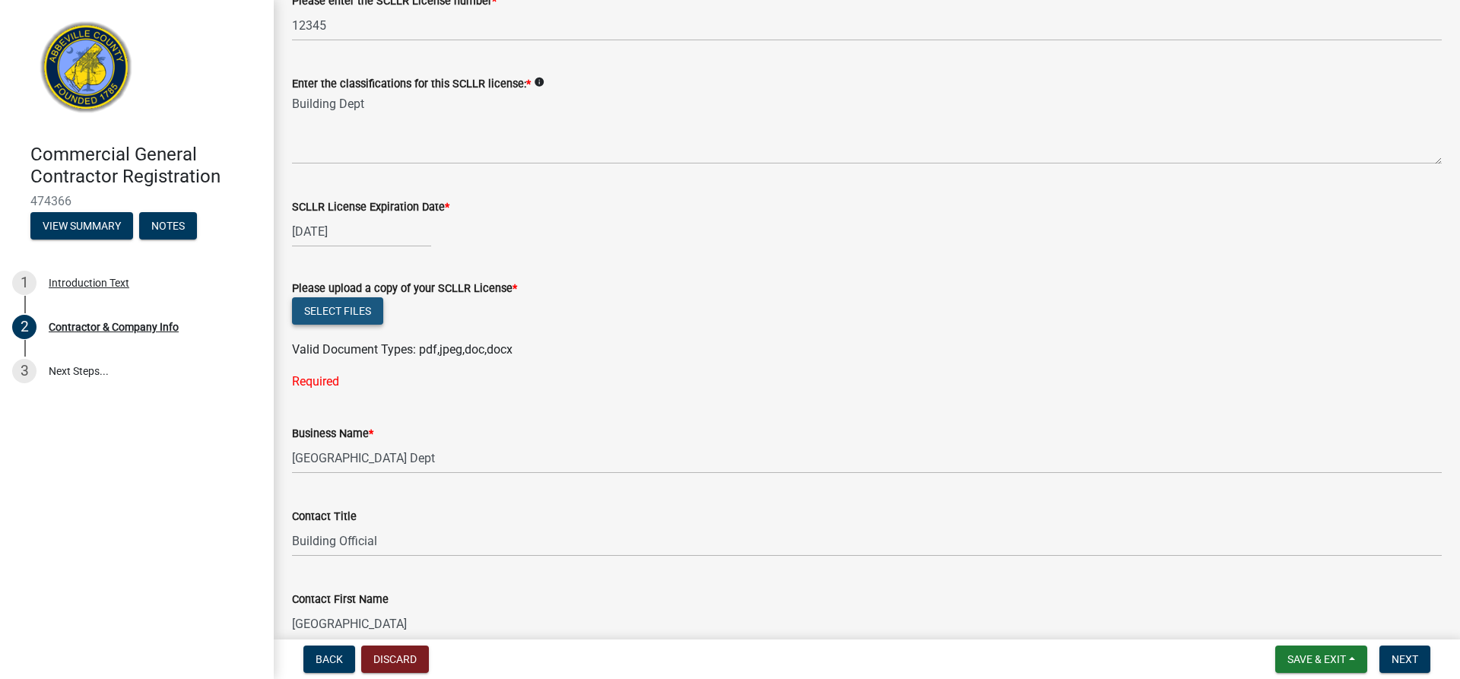
click at [340, 313] on button "Select files" at bounding box center [337, 310] width 91 height 27
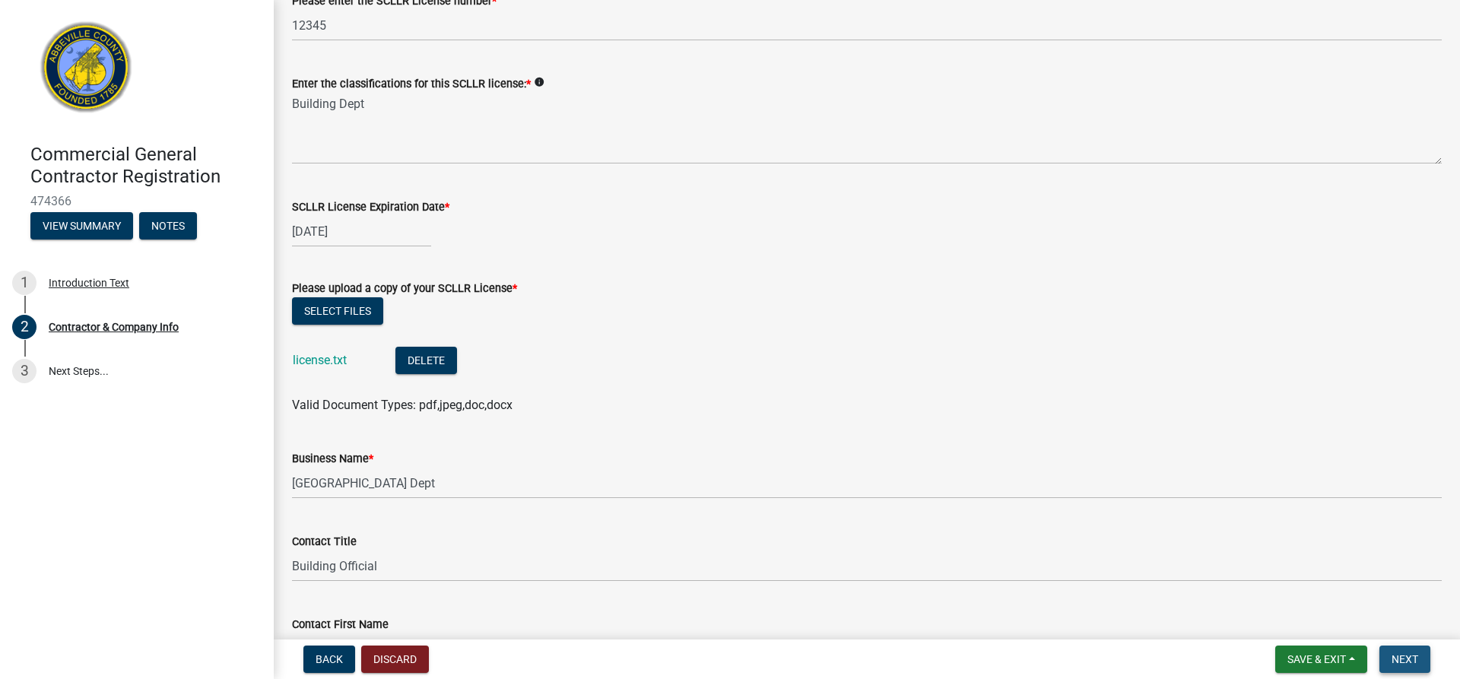
click at [1408, 661] on span "Next" at bounding box center [1404, 659] width 27 height 12
